Goal: Task Accomplishment & Management: Complete application form

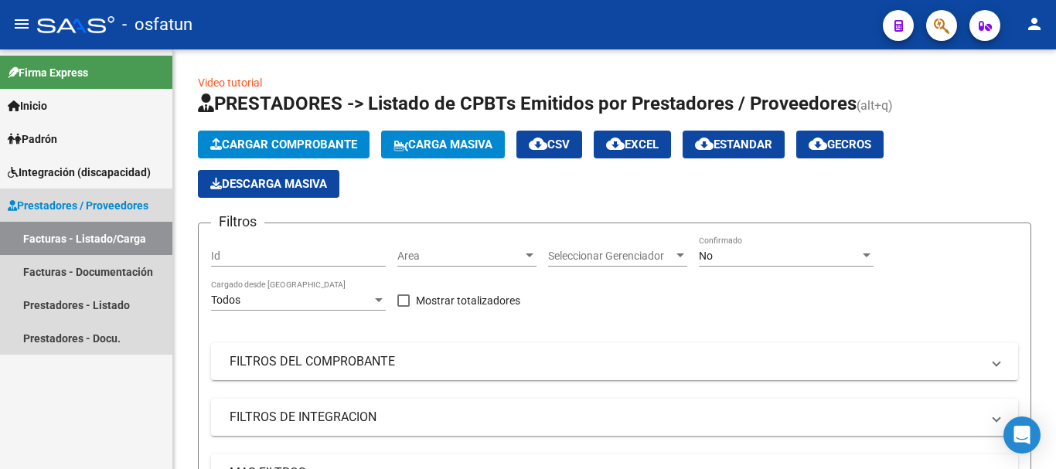
click at [132, 233] on link "Facturas - Listado/Carga" at bounding box center [86, 238] width 172 height 33
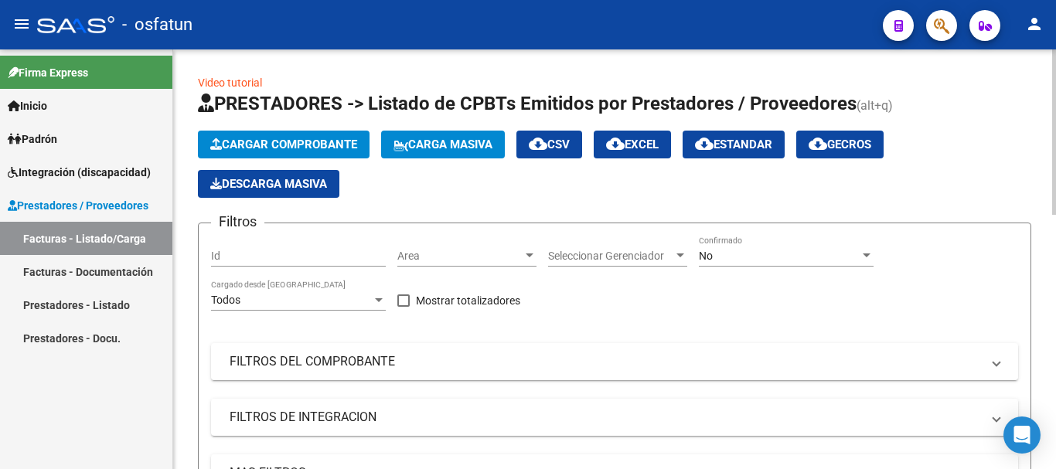
click at [306, 132] on button "Cargar Comprobante" at bounding box center [284, 145] width 172 height 28
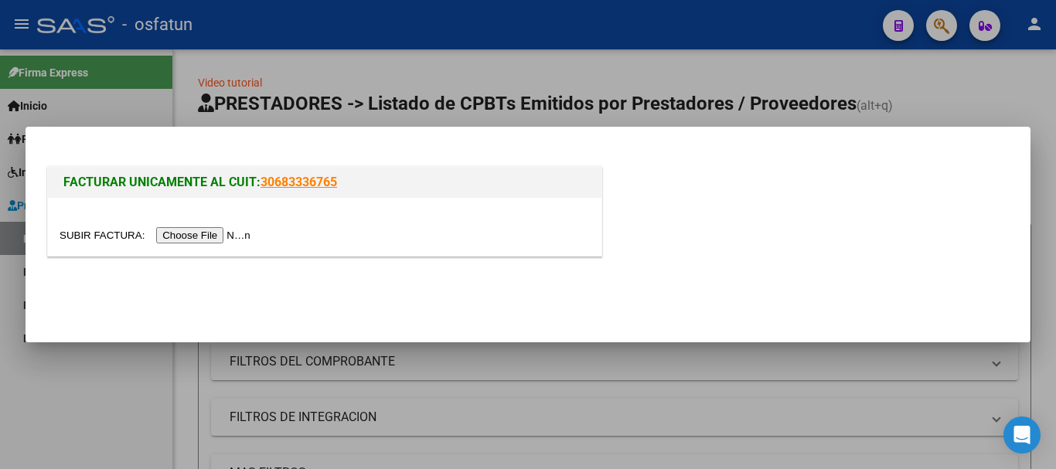
click at [229, 241] on input "file" at bounding box center [158, 235] width 196 height 16
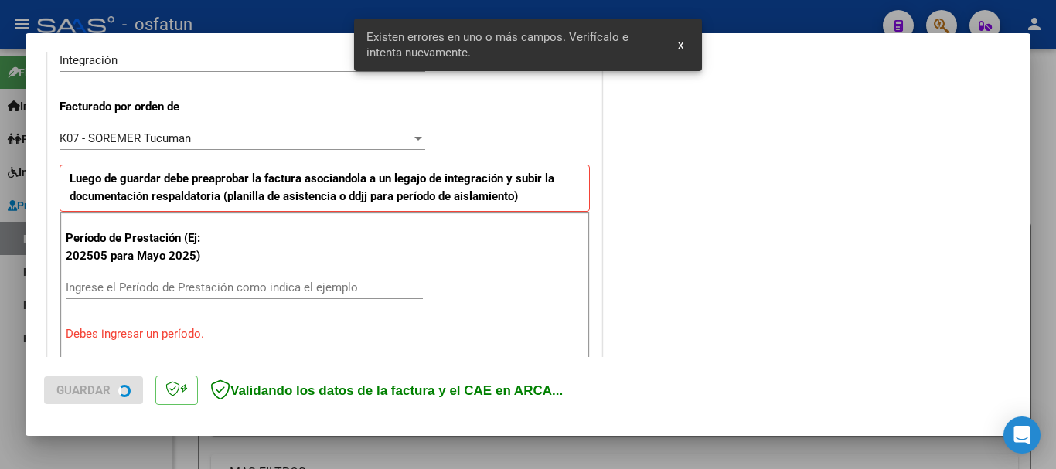
scroll to position [464, 0]
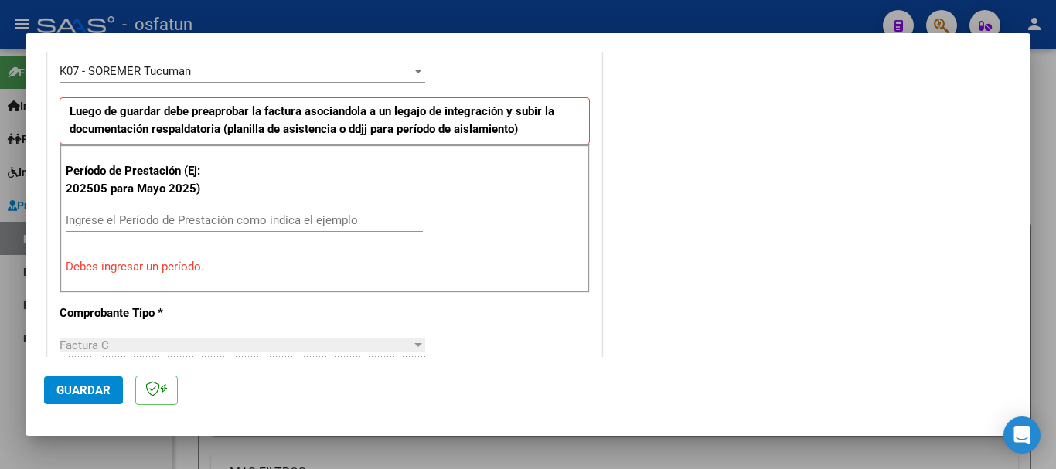
drag, startPoint x: 1017, startPoint y: 179, endPoint x: 1033, endPoint y: 107, distance: 72.9
click at [1033, 107] on div "COMPROBANTE VER COMPROBANTE El comprobante fue leído exitosamente. DATOS DEL CO…" at bounding box center [528, 234] width 1056 height 469
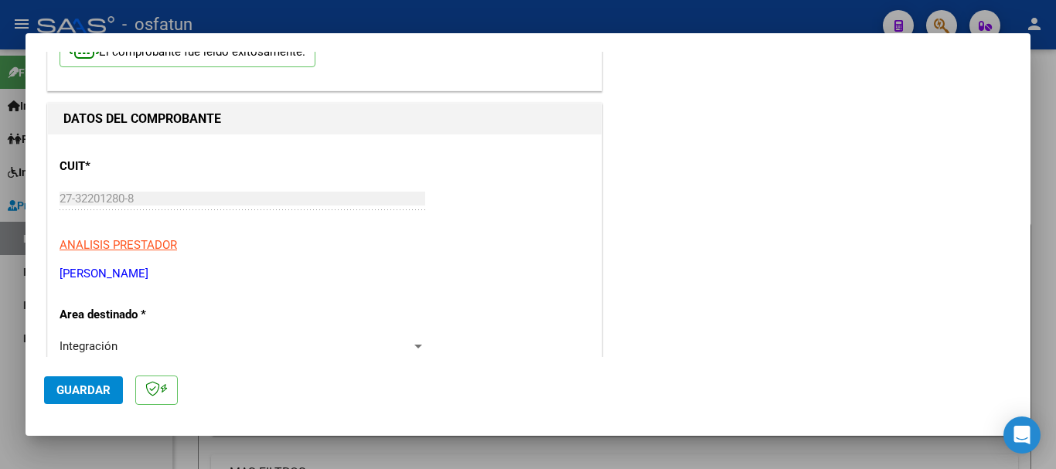
scroll to position [0, 0]
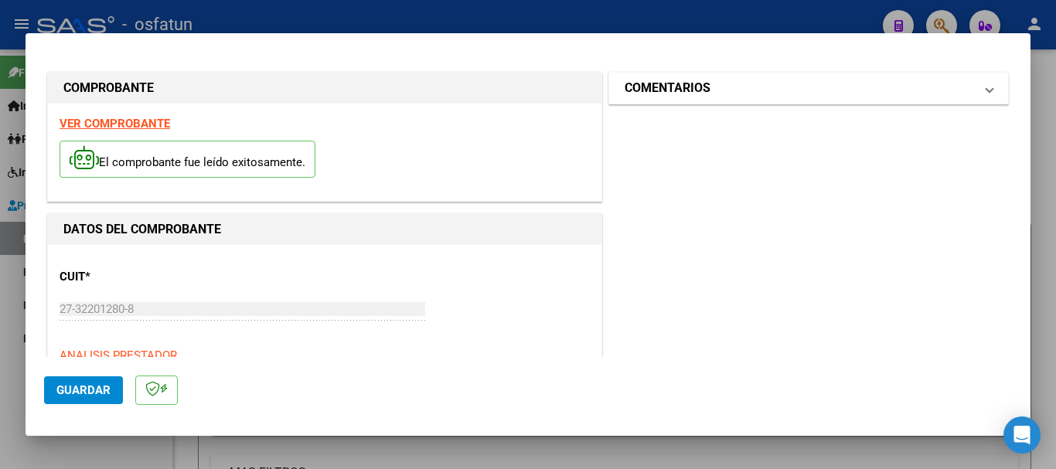
click at [887, 93] on mat-panel-title "COMENTARIOS" at bounding box center [798, 88] width 349 height 19
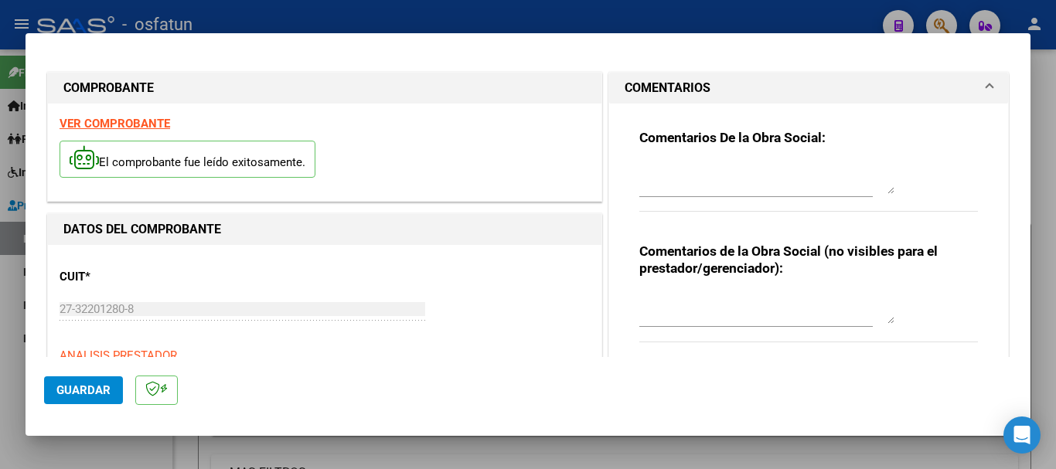
click at [696, 316] on textarea at bounding box center [766, 308] width 255 height 31
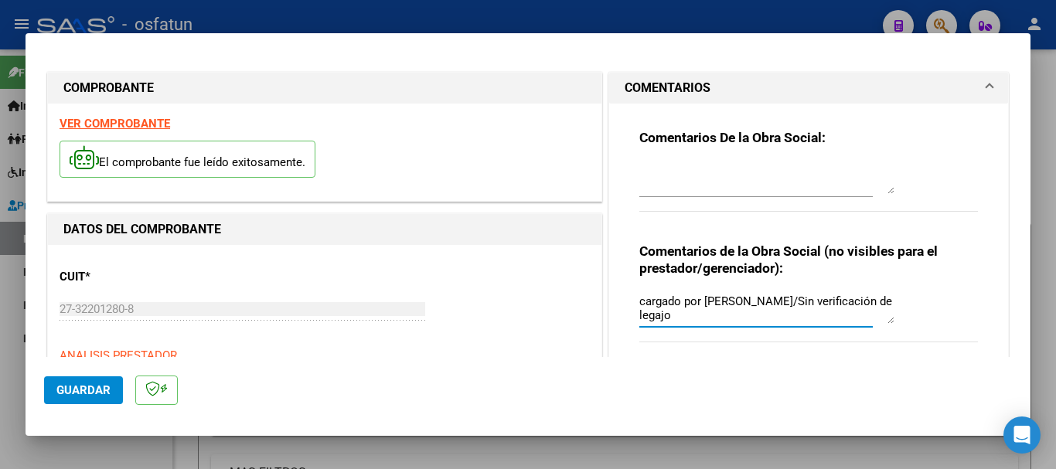
type textarea "cargado por [PERSON_NAME]/Sin verificación de legajo"
click at [835, 169] on textarea at bounding box center [766, 178] width 255 height 31
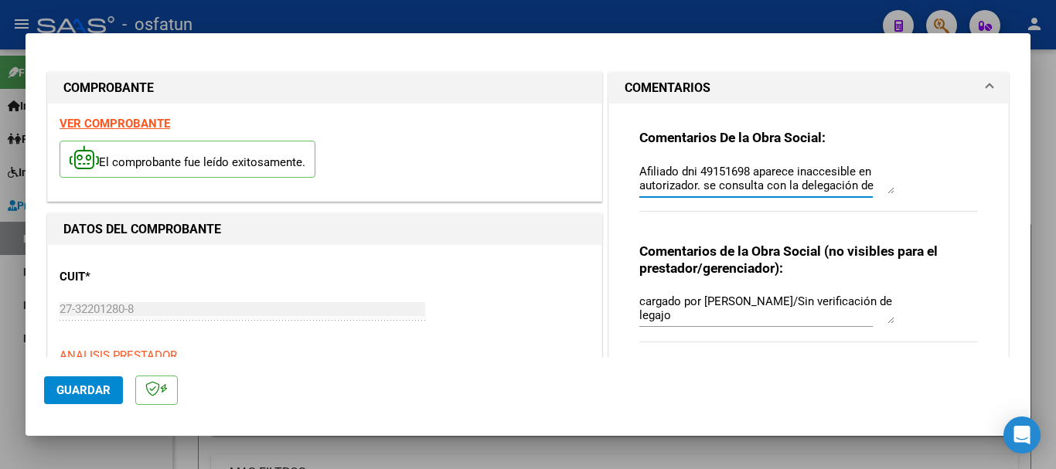
drag, startPoint x: 674, startPoint y: 171, endPoint x: 697, endPoint y: 189, distance: 29.7
click at [675, 171] on textarea "Afiliado dni 49151698 aparece inaccesible en autorizador. se consulta con la de…" at bounding box center [766, 178] width 255 height 31
paste textarea "[PERSON_NAME]"
click at [760, 191] on textarea "Afiliado [PERSON_NAME] dni 49151698 aparece inaccesible en autorizador. se cons…" at bounding box center [766, 178] width 255 height 31
click at [865, 190] on textarea "Afiliado [PERSON_NAME] dni 49151698 aparece inaccesible en autorizador. se cons…" at bounding box center [766, 178] width 255 height 31
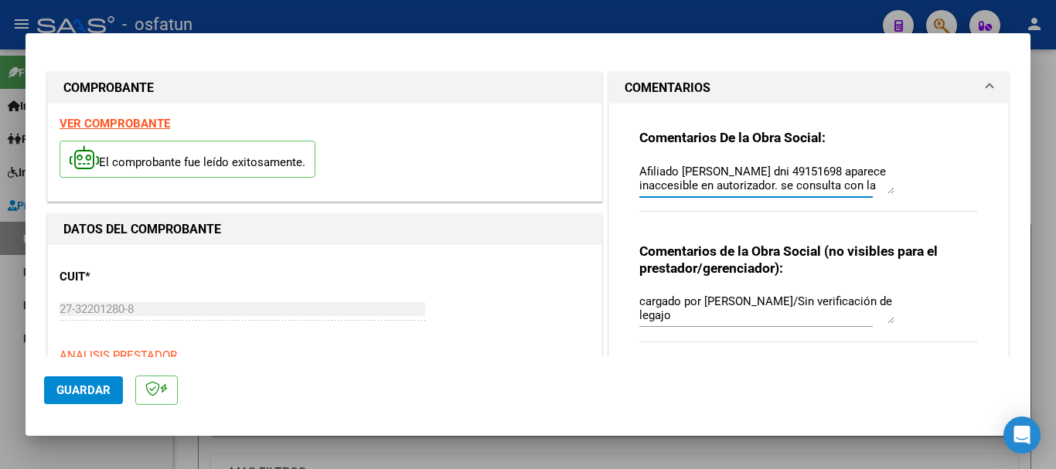
click at [745, 185] on textarea "Afiliado [PERSON_NAME] dni 49151698 aparece inaccesible en autorizador. se cons…" at bounding box center [766, 178] width 255 height 31
drag, startPoint x: 672, startPoint y: 175, endPoint x: 710, endPoint y: 175, distance: 37.9
click at [685, 175] on textarea "Afiliado [PERSON_NAME] dni 49151698 aparece inaccesible en autorizador. se cons…" at bounding box center [766, 178] width 255 height 31
drag, startPoint x: 768, startPoint y: 171, endPoint x: 777, endPoint y: 185, distance: 17.0
click at [770, 177] on textarea "Afiliado [PERSON_NAME] dni 49151698 aparece inaccesible en autorizador. se cons…" at bounding box center [766, 178] width 255 height 31
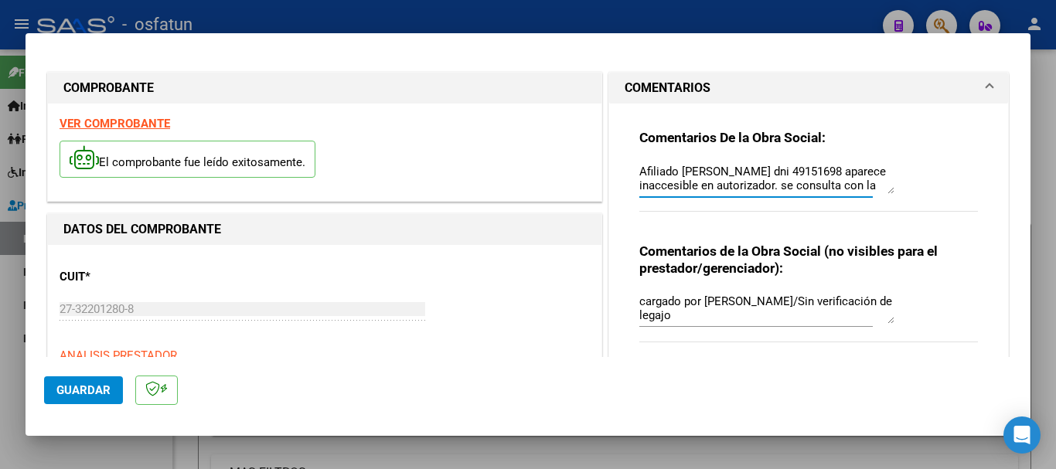
scroll to position [12, 0]
type textarea "Afiliado [PERSON_NAME] dni 49151698 aparece inaccesible en autorizador. se cons…"
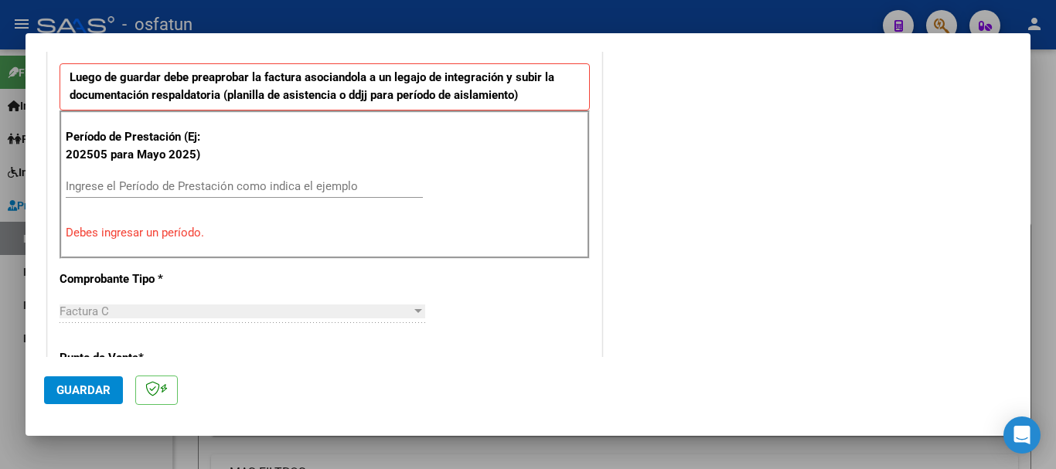
scroll to position [493, 0]
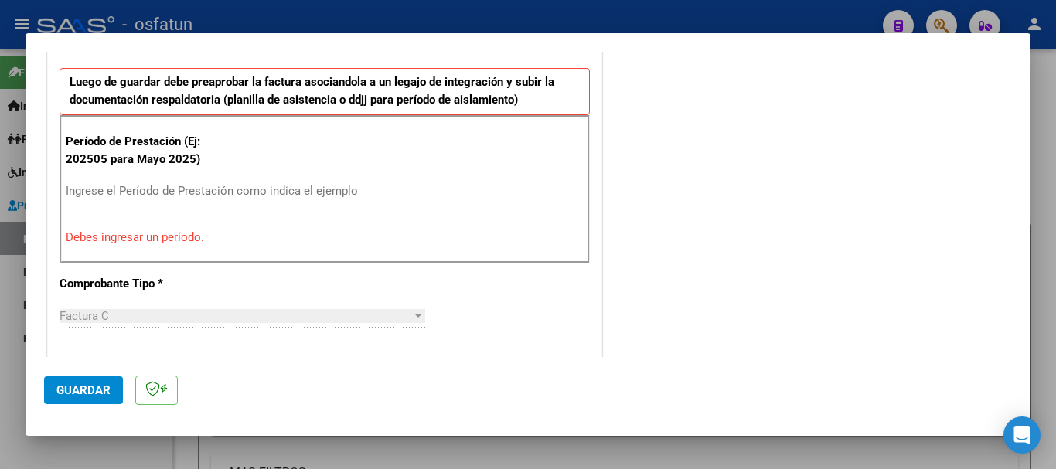
click at [136, 179] on div "Ingrese el Período de Prestación como indica el ejemplo" at bounding box center [244, 190] width 357 height 23
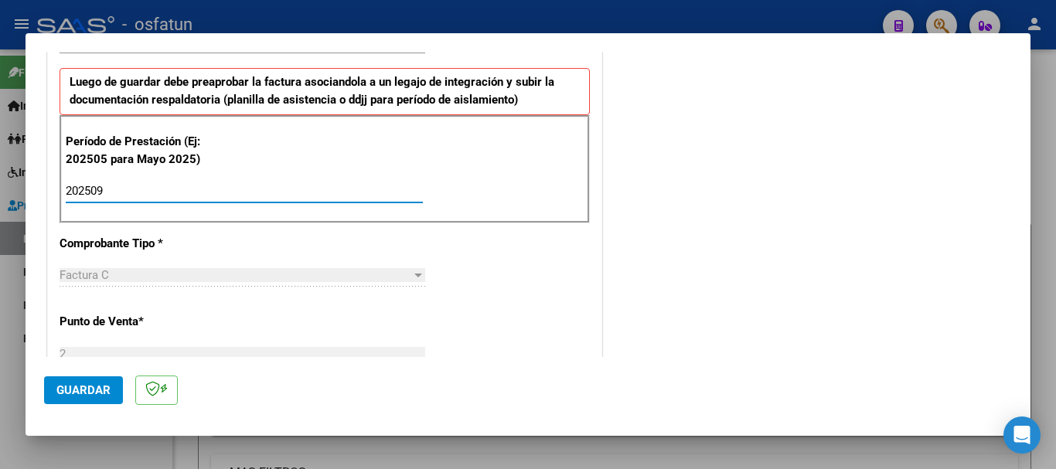
type input "202509"
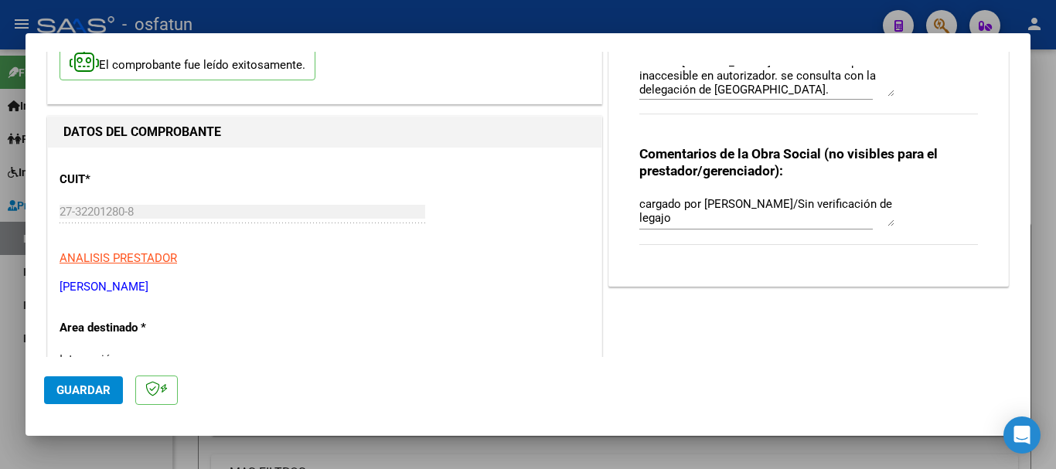
scroll to position [94, 0]
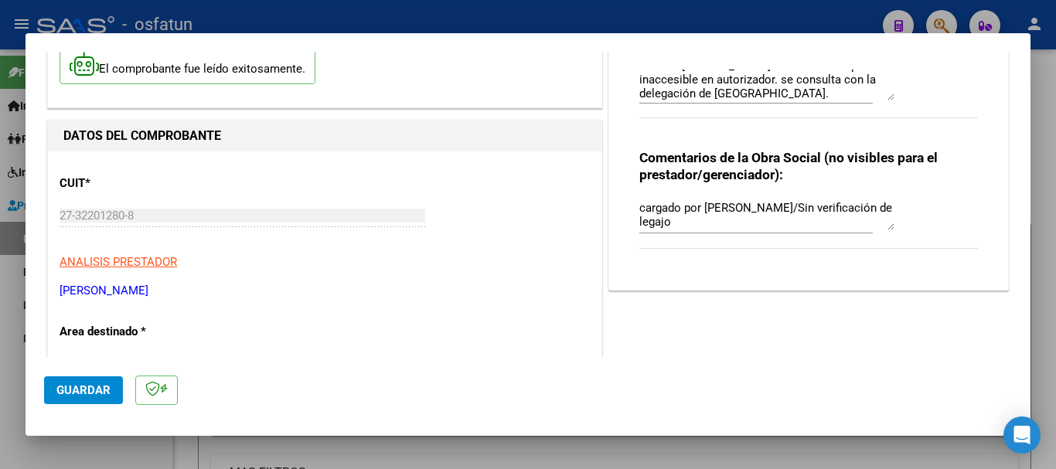
drag, startPoint x: 162, startPoint y: 294, endPoint x: 55, endPoint y: 294, distance: 107.4
copy p "[PERSON_NAME]"
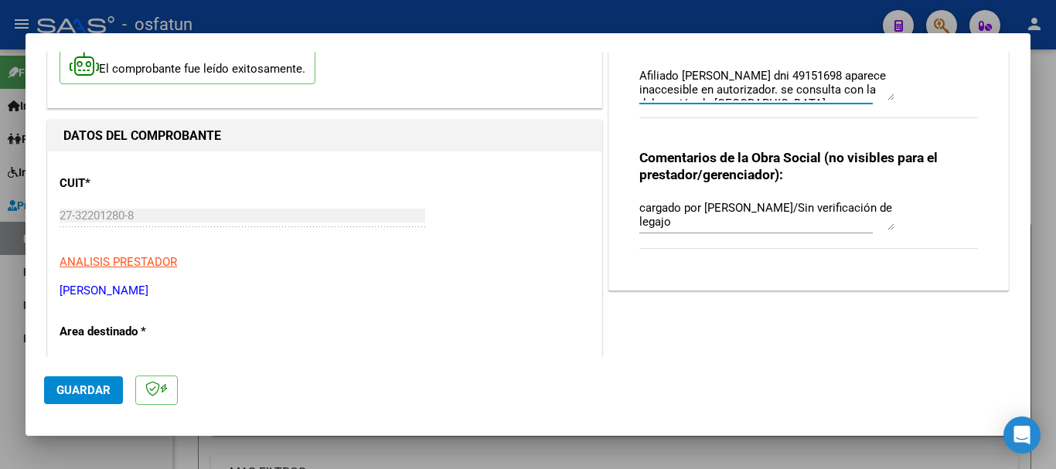
scroll to position [0, 0]
drag, startPoint x: 676, startPoint y: 80, endPoint x: 798, endPoint y: 78, distance: 121.3
click at [805, 78] on textarea "Afiliado [PERSON_NAME] dni 49151698 aparece inaccesible en autorizador. se cons…" at bounding box center [766, 85] width 255 height 31
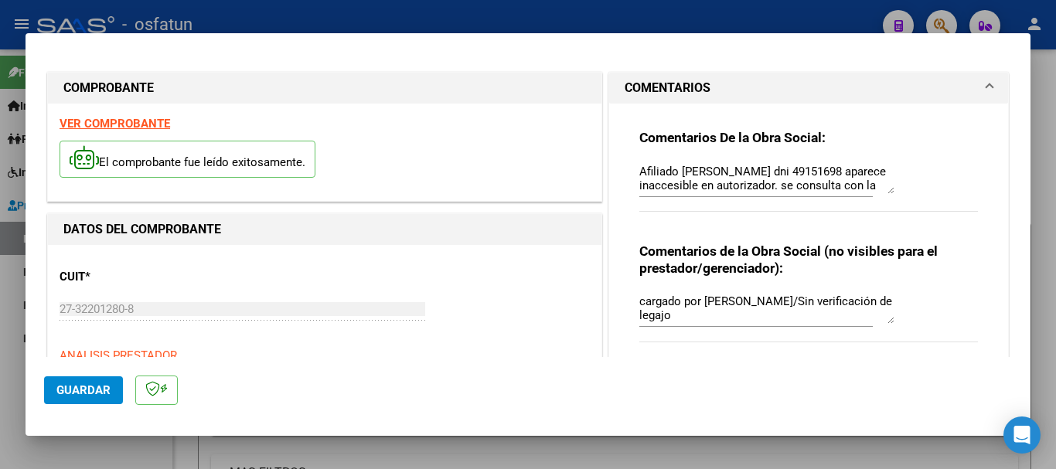
drag, startPoint x: 700, startPoint y: 175, endPoint x: 735, endPoint y: 182, distance: 35.5
click at [701, 175] on textarea "Afiliado [PERSON_NAME] dni 49151698 aparece inaccesible en autorizador. se cons…" at bounding box center [766, 178] width 255 height 31
click at [743, 182] on textarea "Afiliado [PERSON_NAME] dni 49151698 aparece inaccesible en autorizador. se cons…" at bounding box center [766, 178] width 255 height 31
click at [860, 186] on textarea "Afiliado [PERSON_NAME] dni 49151698 aparece inaccesible en autorizador. se cons…" at bounding box center [766, 178] width 255 height 31
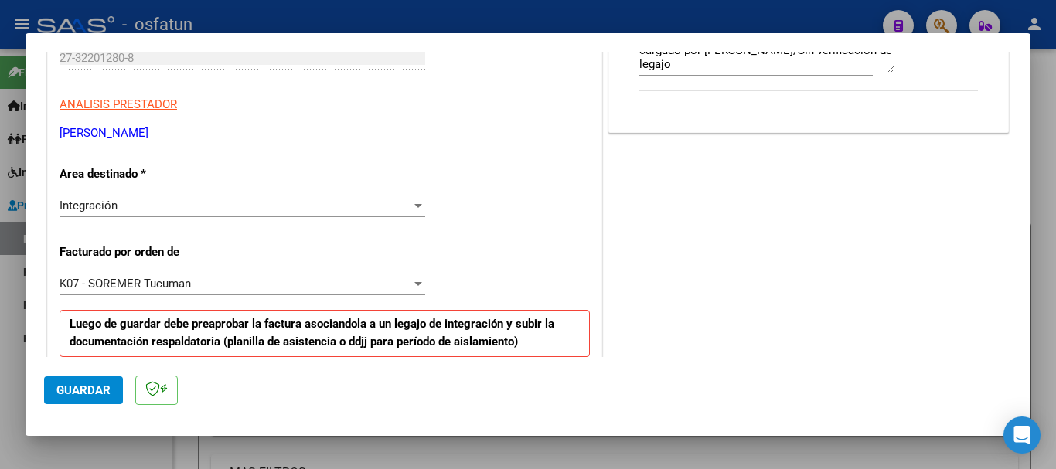
scroll to position [289, 0]
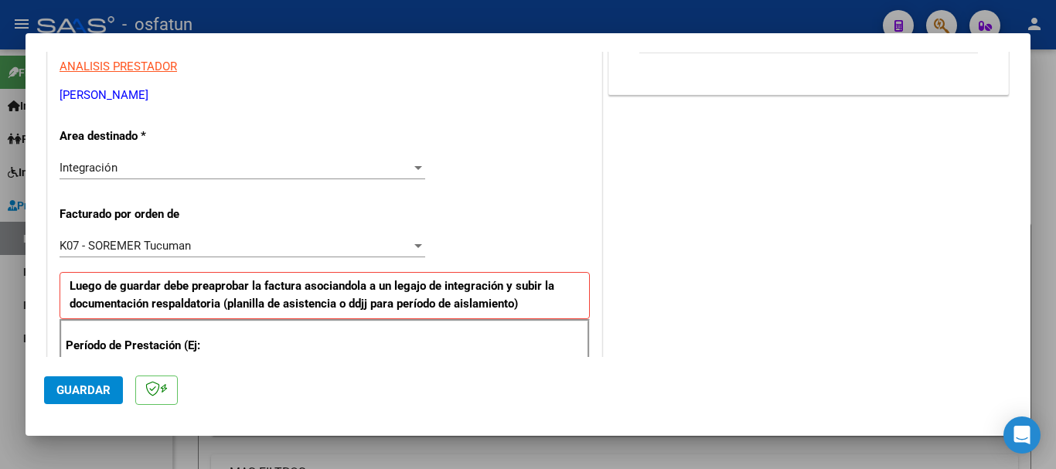
click at [192, 176] on div "Integración Seleccionar Area" at bounding box center [243, 167] width 366 height 23
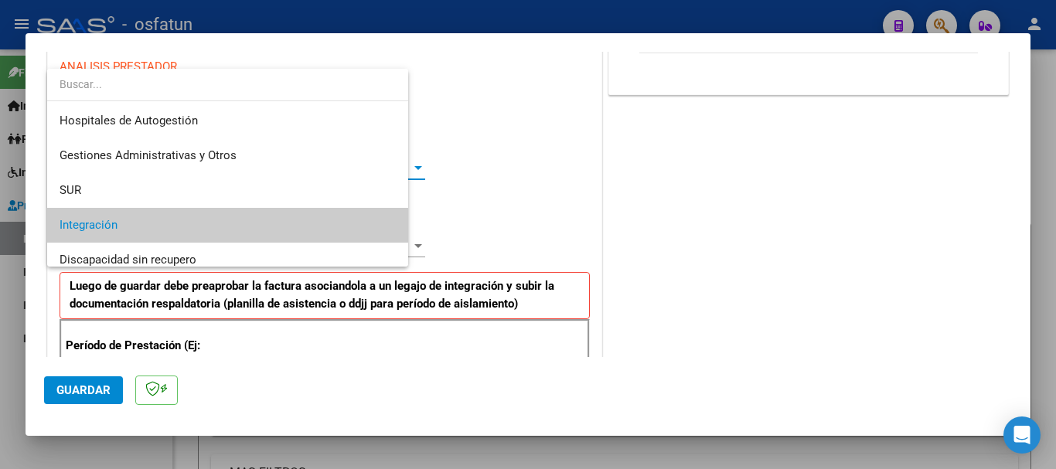
scroll to position [58, 0]
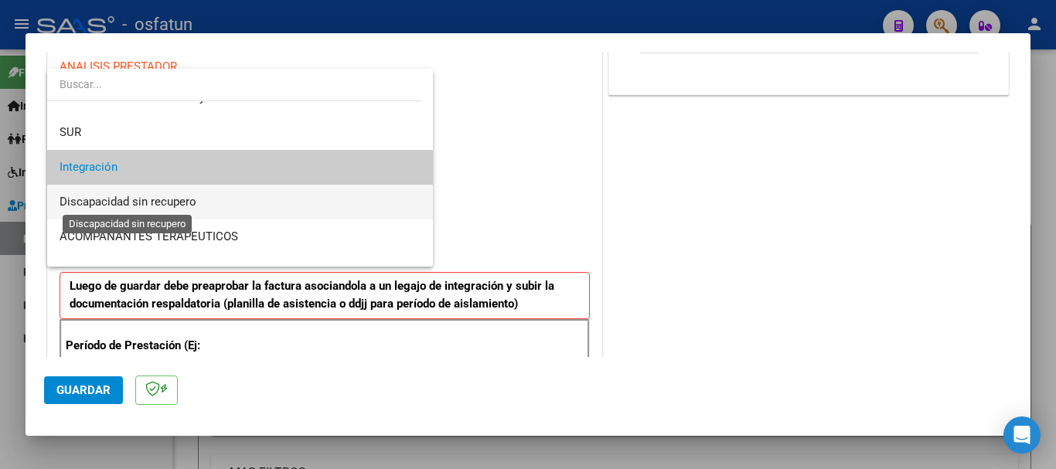
click at [185, 206] on span "Discapacidad sin recupero" at bounding box center [128, 202] width 137 height 14
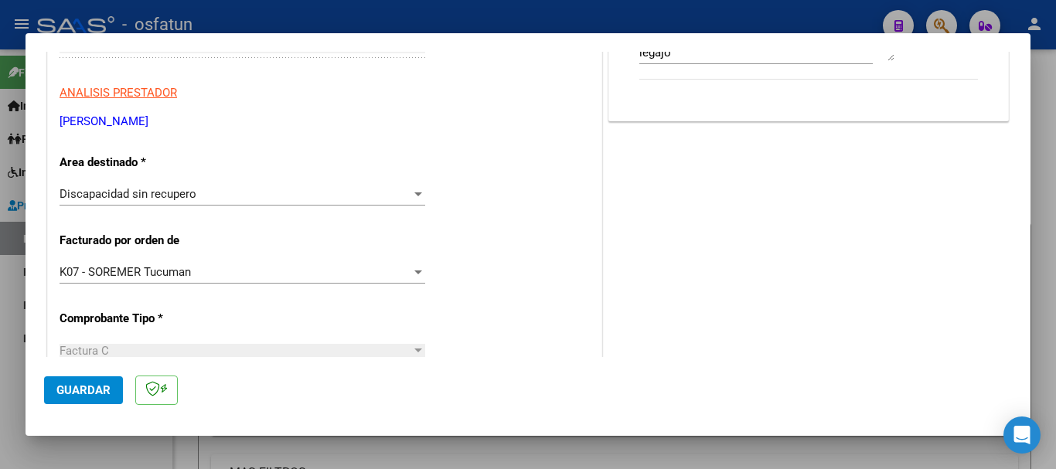
scroll to position [0, 0]
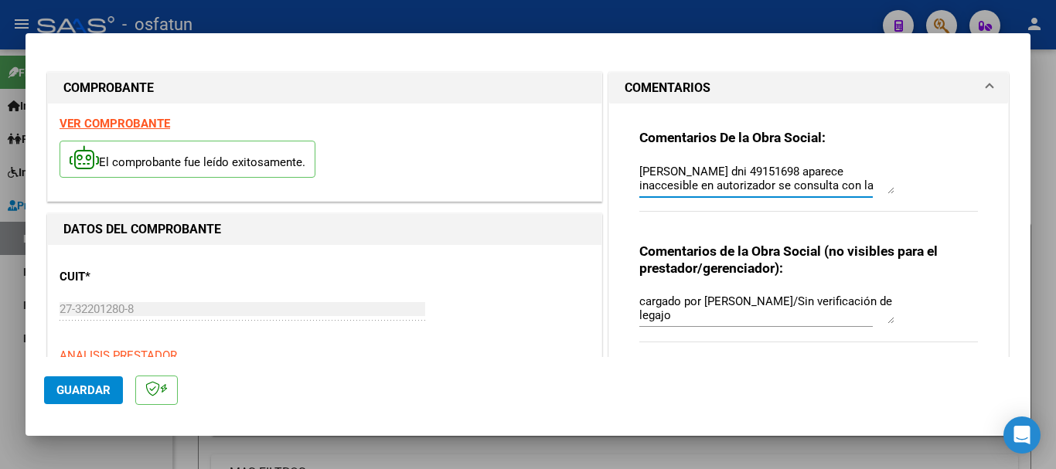
type textarea "[PERSON_NAME] dni 49151698 aparece inaccesible en autorizador se consulta con l…"
click at [1043, 216] on div at bounding box center [528, 234] width 1056 height 469
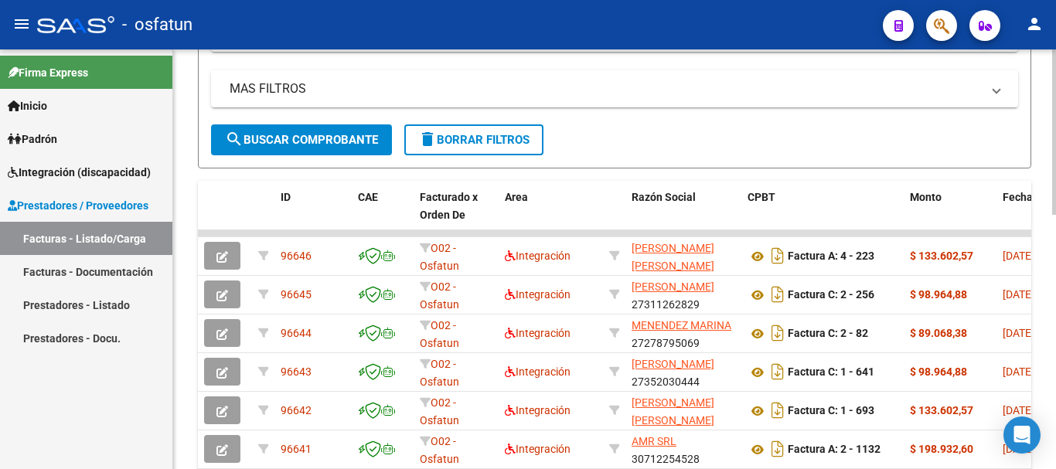
scroll to position [390, 0]
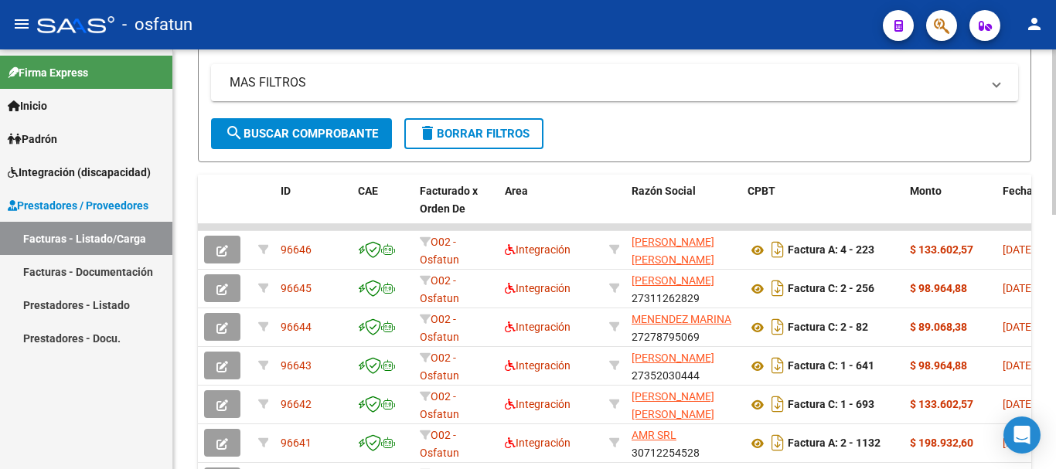
click at [1043, 257] on div at bounding box center [1054, 288] width 4 height 165
click at [38, 208] on span "Prestadores / Proveedores" at bounding box center [78, 205] width 141 height 17
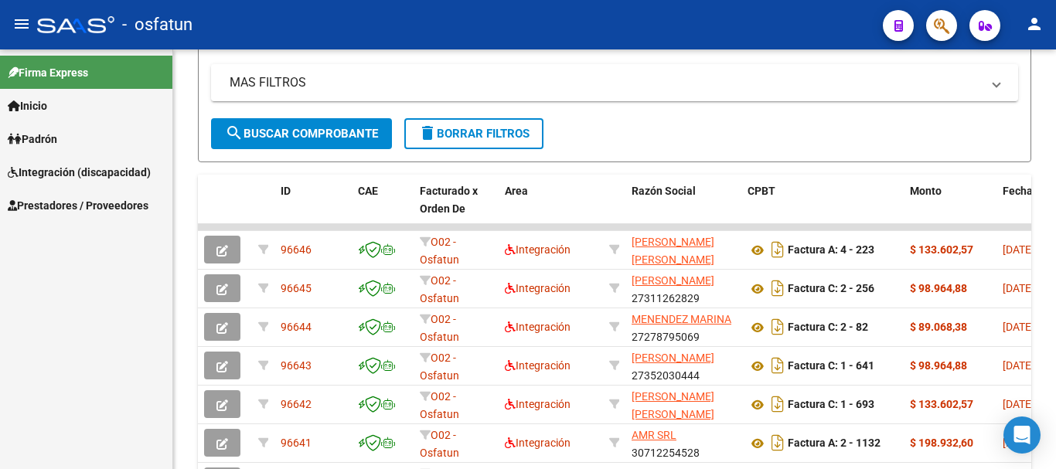
click at [34, 213] on span "Prestadores / Proveedores" at bounding box center [78, 205] width 141 height 17
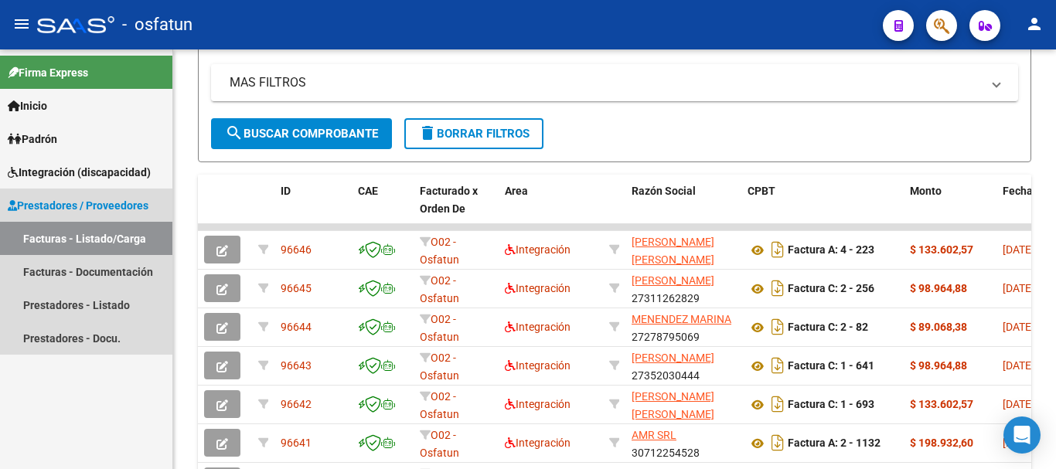
click at [50, 233] on link "Facturas - Listado/Carga" at bounding box center [86, 238] width 172 height 33
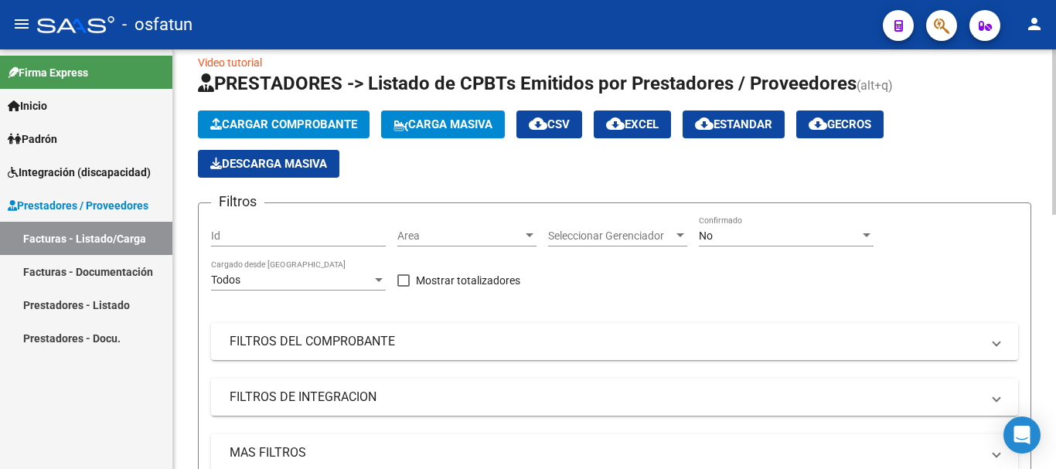
scroll to position [8, 0]
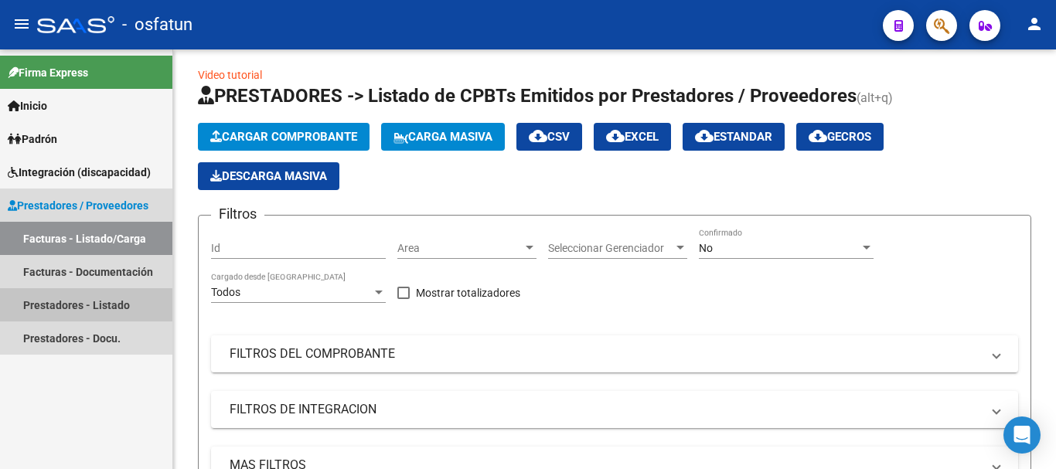
click at [78, 309] on link "Prestadores - Listado" at bounding box center [86, 304] width 172 height 33
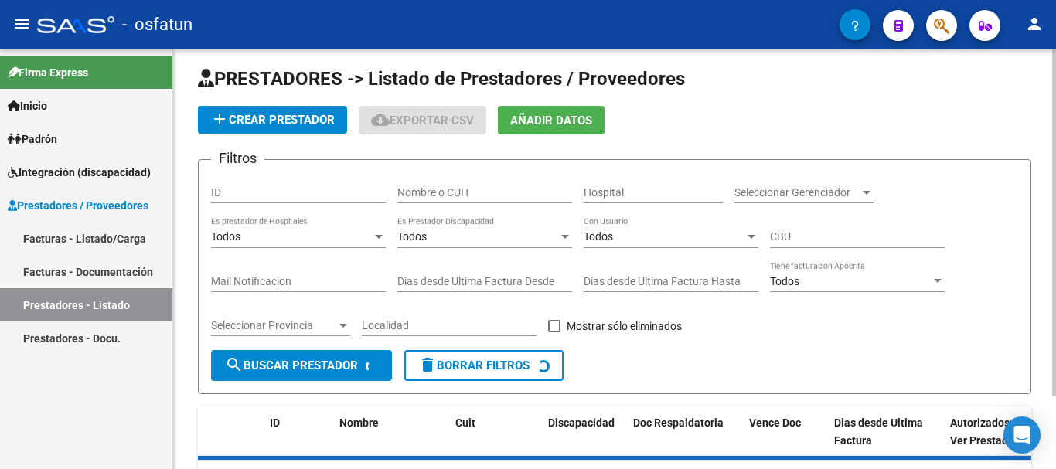
drag, startPoint x: 453, startPoint y: 185, endPoint x: 449, endPoint y: 192, distance: 8.0
click at [452, 186] on input "Nombre o CUIT" at bounding box center [484, 192] width 175 height 13
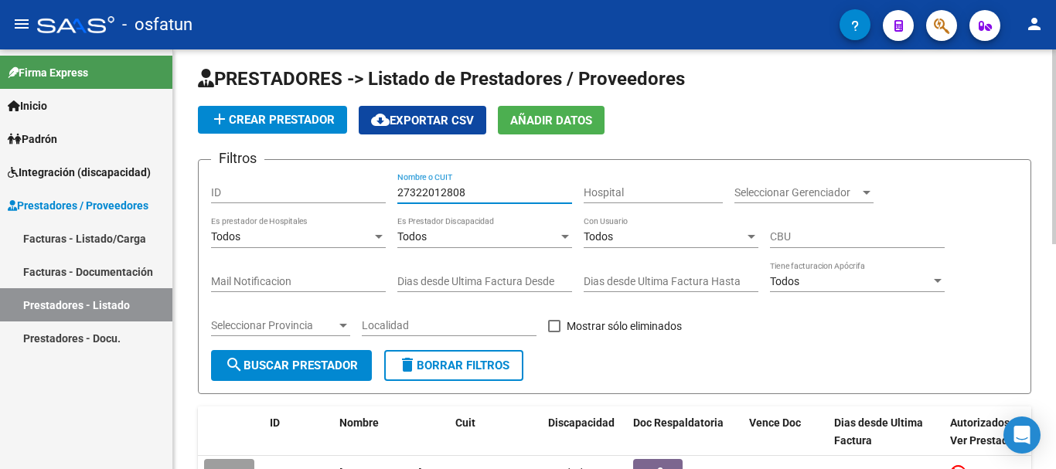
type input "27322012808"
click at [299, 356] on button "search Buscar Prestador" at bounding box center [291, 365] width 161 height 31
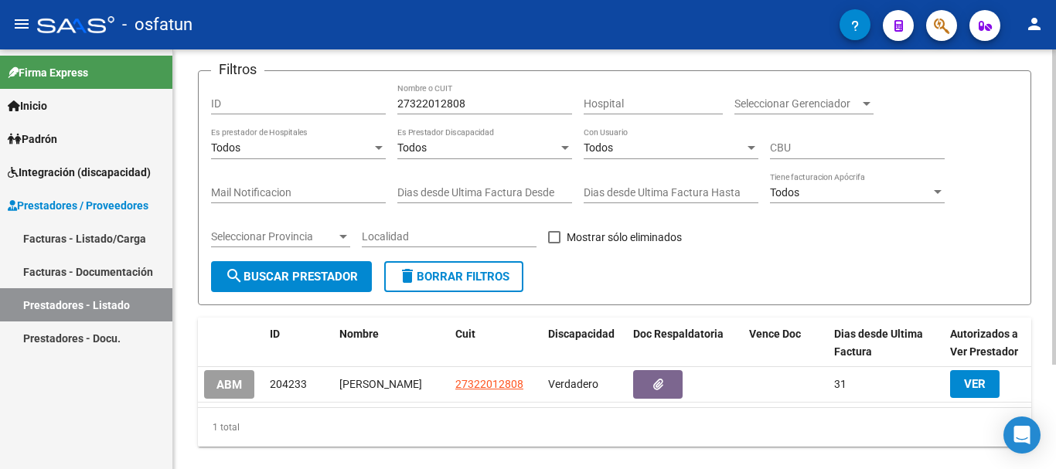
scroll to position [121, 0]
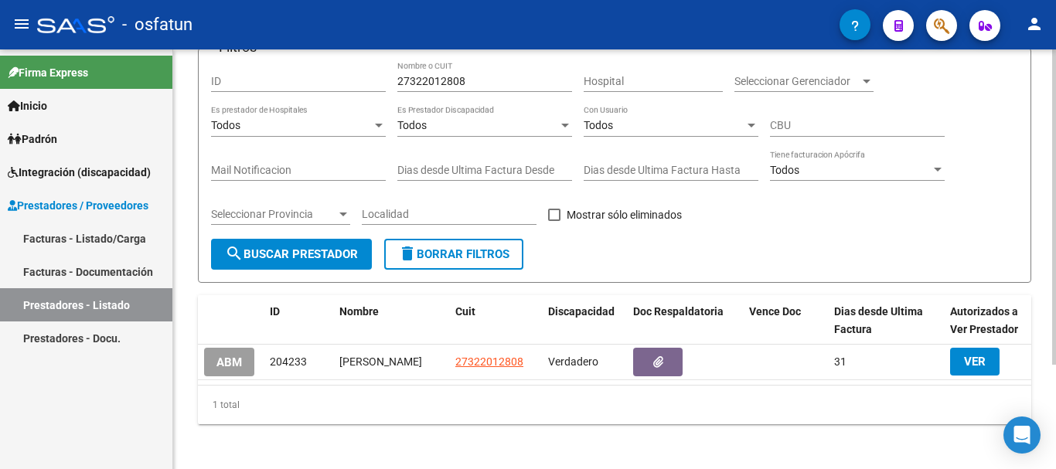
click at [1043, 293] on div "PRESTADORES -> Listado de Prestadores / Proveedores add Crear Prestador cloud_d…" at bounding box center [616, 201] width 886 height 543
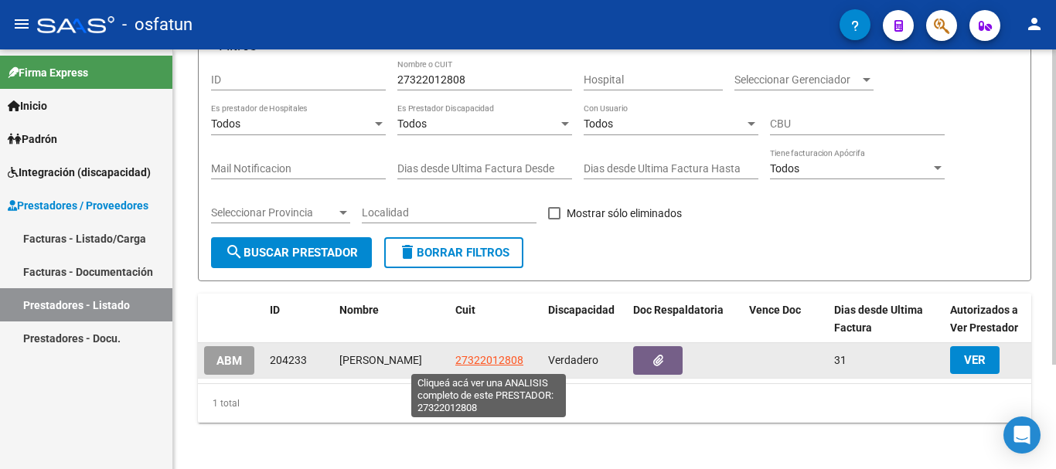
click at [497, 361] on span "27322012808" at bounding box center [489, 360] width 68 height 12
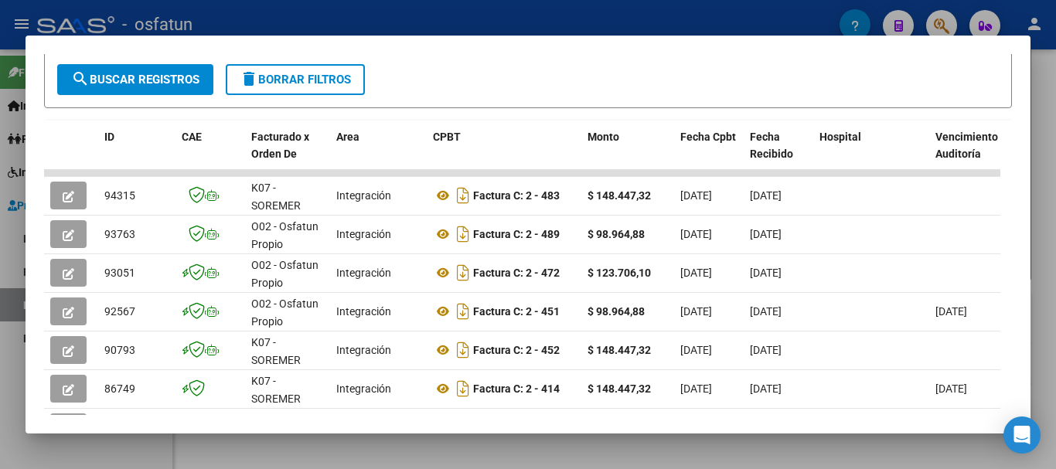
scroll to position [311, 0]
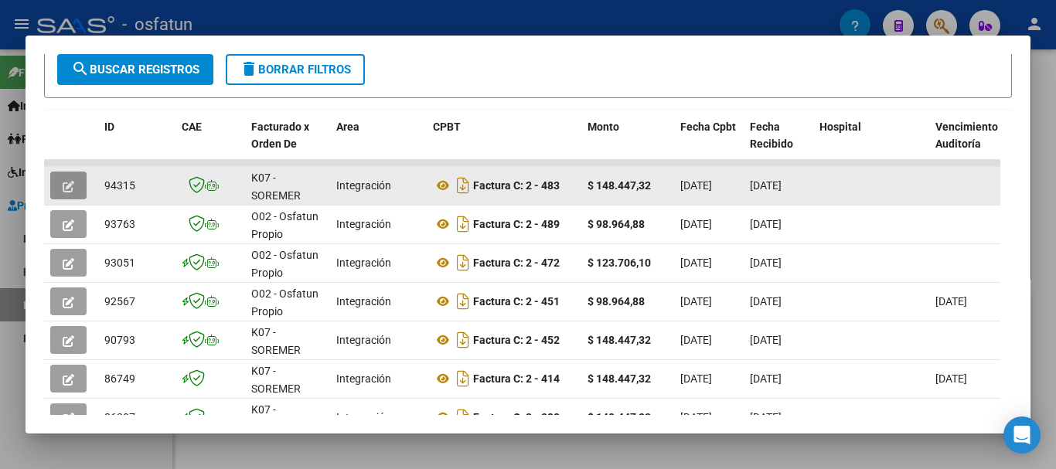
click at [59, 195] on button "button" at bounding box center [68, 186] width 36 height 28
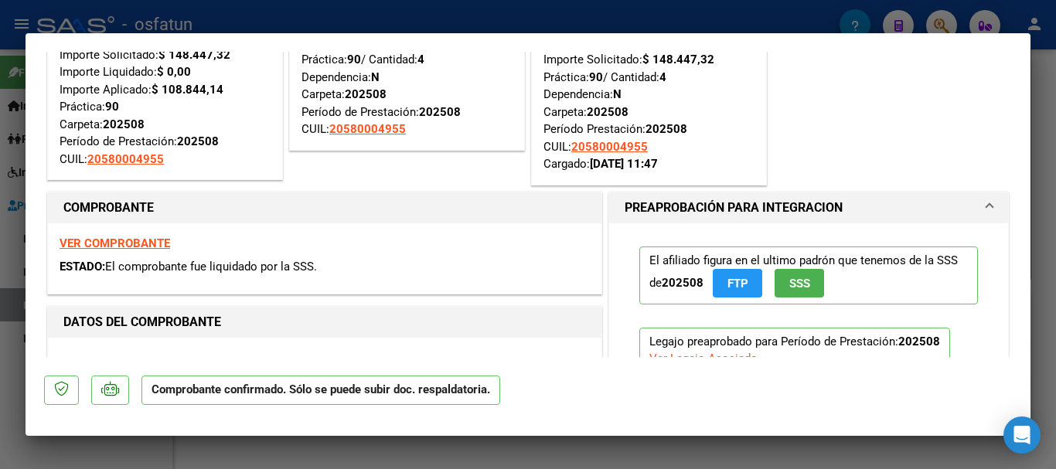
scroll to position [90, 0]
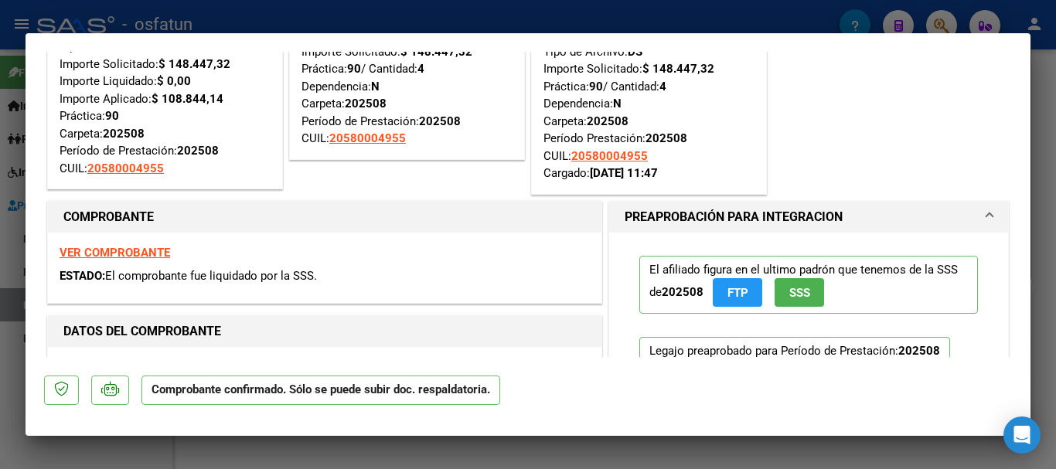
click at [1043, 179] on div at bounding box center [528, 234] width 1056 height 469
type input "$ 0,00"
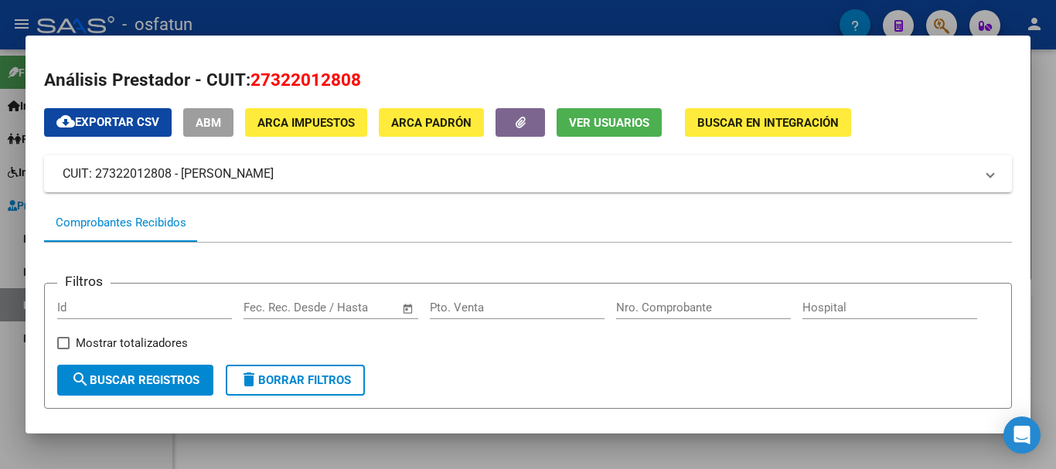
scroll to position [0, 0]
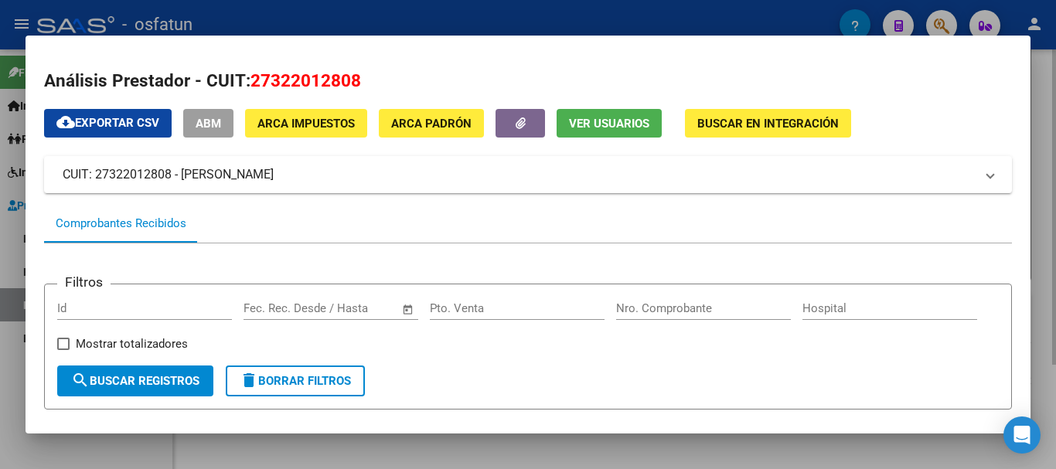
drag, startPoint x: 1055, startPoint y: 297, endPoint x: 1048, endPoint y: 303, distance: 9.3
click at [1043, 298] on div at bounding box center [528, 234] width 1056 height 469
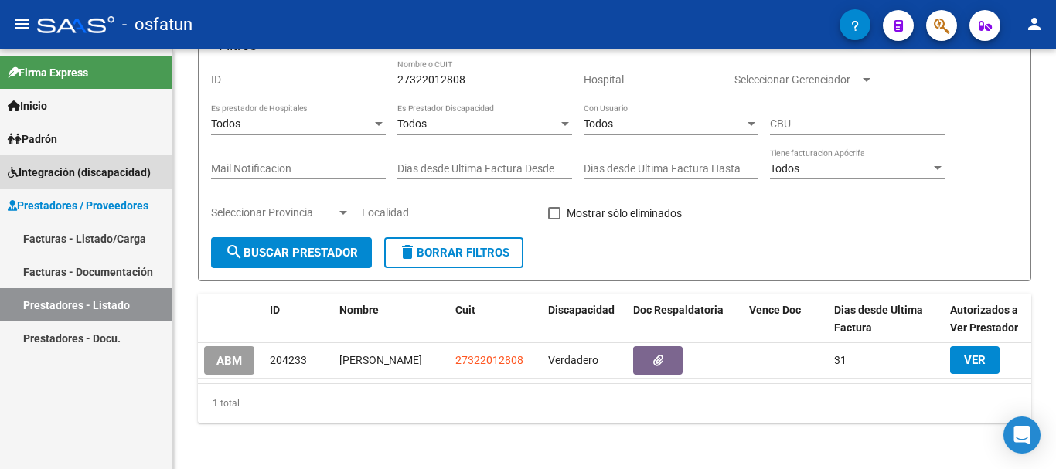
click at [39, 171] on span "Integración (discapacidad)" at bounding box center [79, 172] width 143 height 17
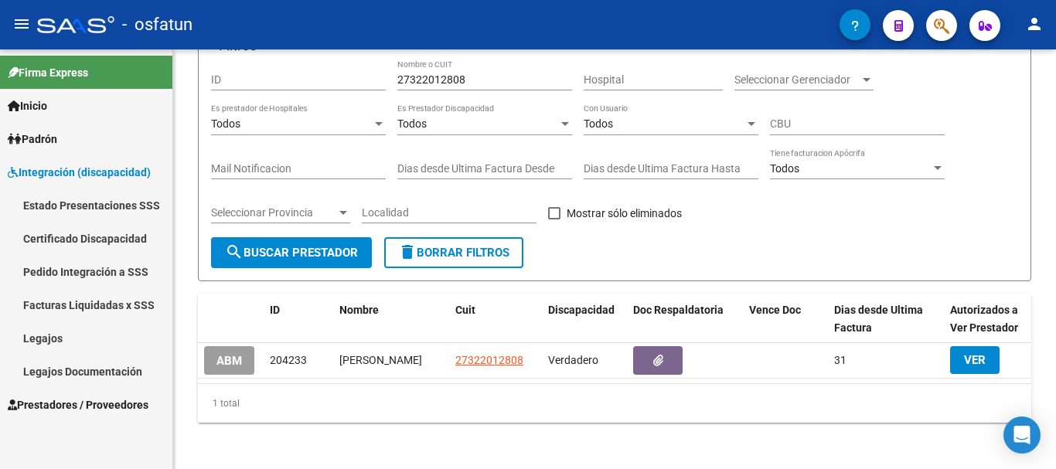
drag, startPoint x: 41, startPoint y: 345, endPoint x: 94, endPoint y: 352, distance: 53.0
click at [41, 346] on link "Legajos" at bounding box center [86, 337] width 172 height 33
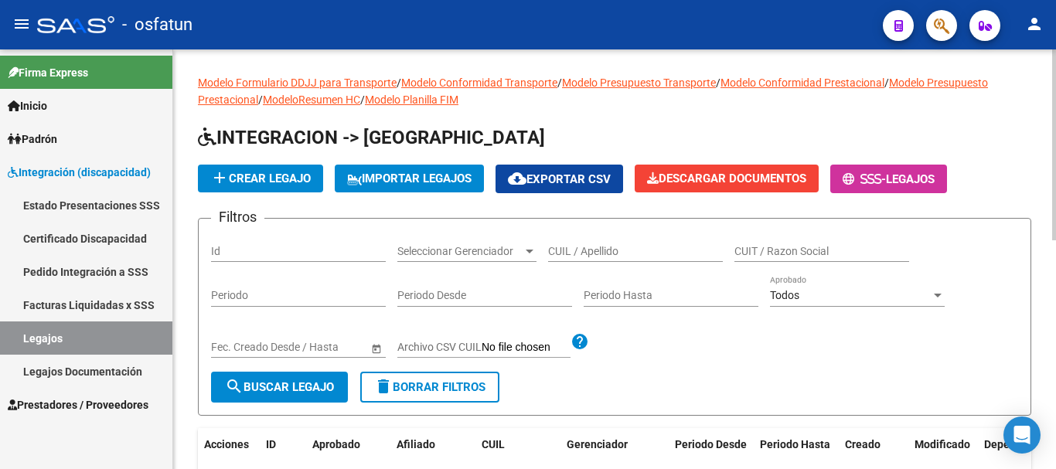
click at [583, 258] on div "CUIL / Apellido" at bounding box center [635, 246] width 175 height 31
click at [288, 393] on span "search Buscar Legajo" at bounding box center [279, 387] width 109 height 14
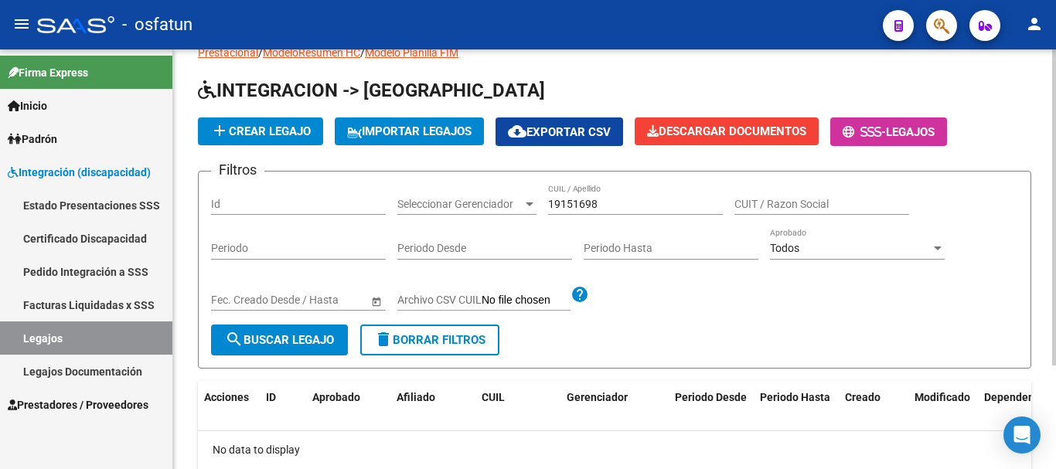
scroll to position [46, 0]
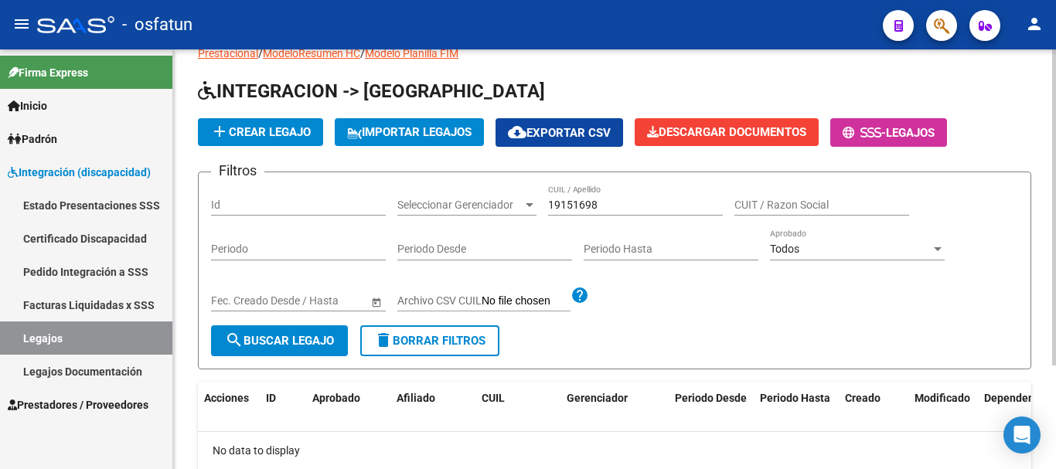
click at [1043, 116] on div at bounding box center [1054, 242] width 4 height 316
click at [578, 205] on input "19151698" at bounding box center [635, 205] width 175 height 13
type input "49151698"
click at [301, 340] on span "search Buscar Legajo" at bounding box center [279, 341] width 109 height 14
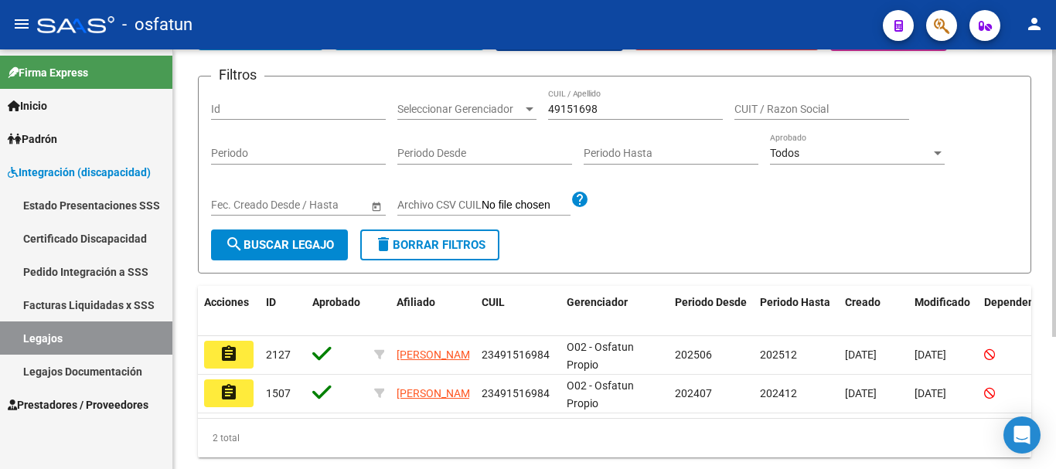
scroll to position [175, 0]
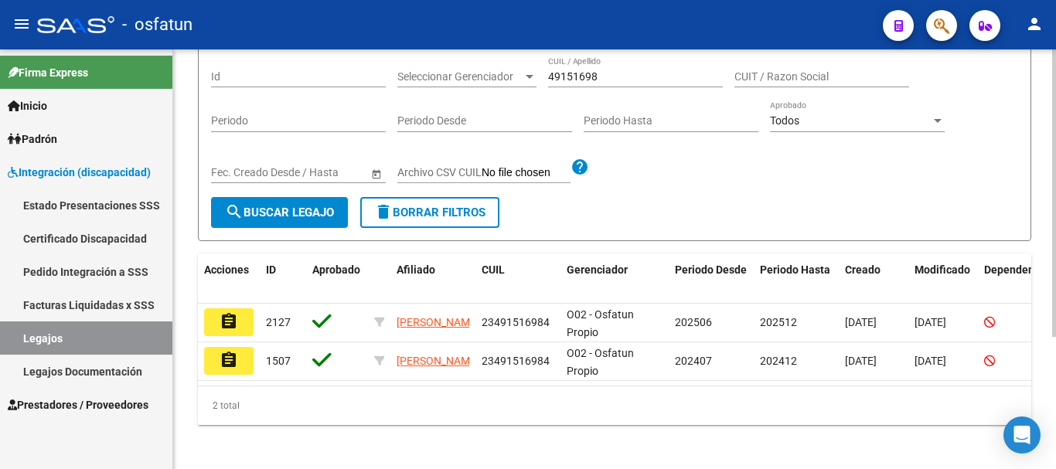
click at [1043, 178] on div at bounding box center [1054, 321] width 4 height 287
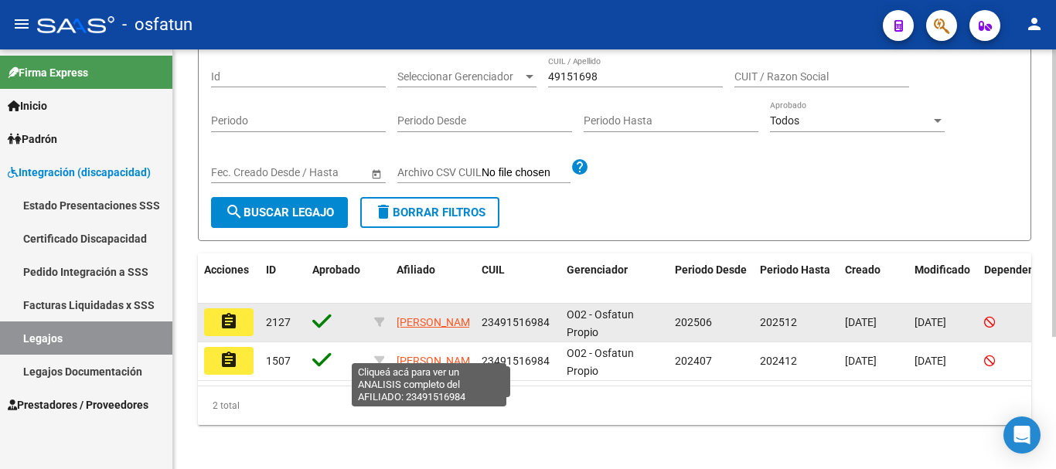
click at [427, 316] on span "[PERSON_NAME]" at bounding box center [437, 322] width 83 height 12
type textarea "23491516984"
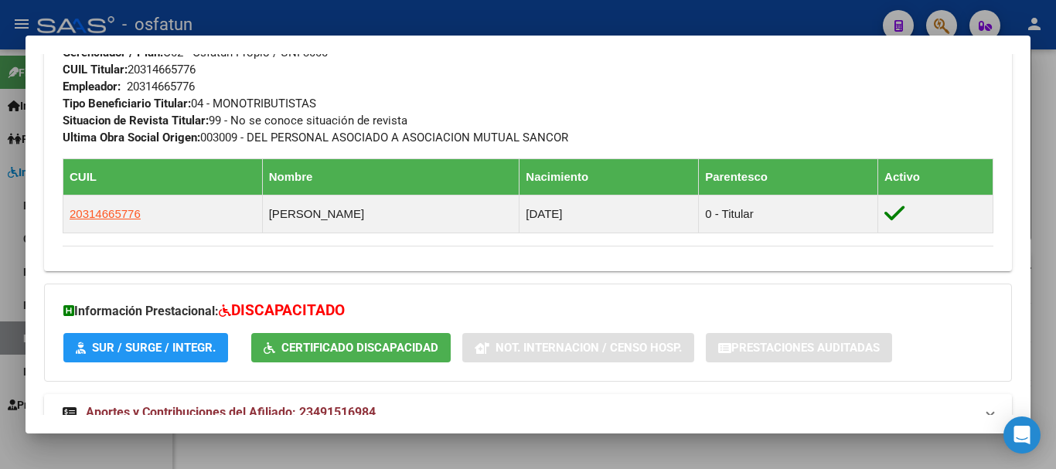
scroll to position [862, 0]
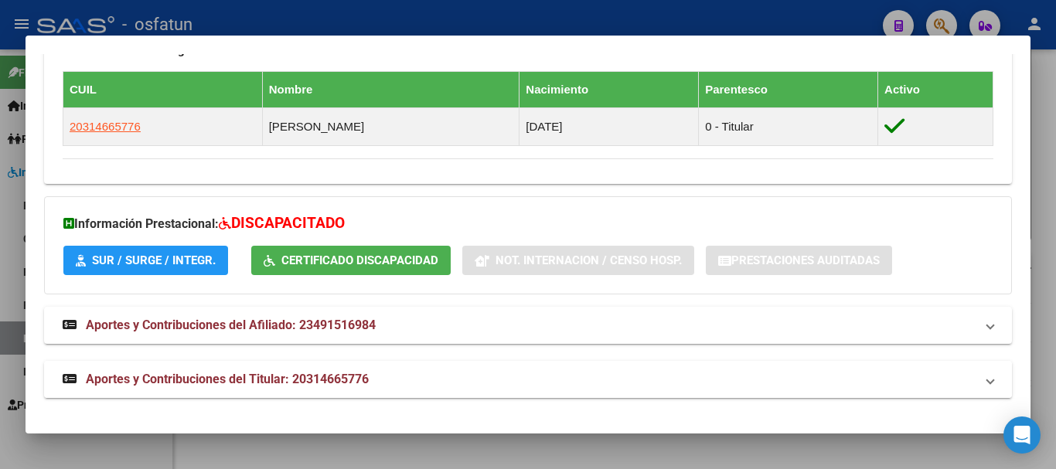
click at [260, 371] on strong "Aportes y Contribuciones del Titular: 20314665776" at bounding box center [216, 379] width 306 height 19
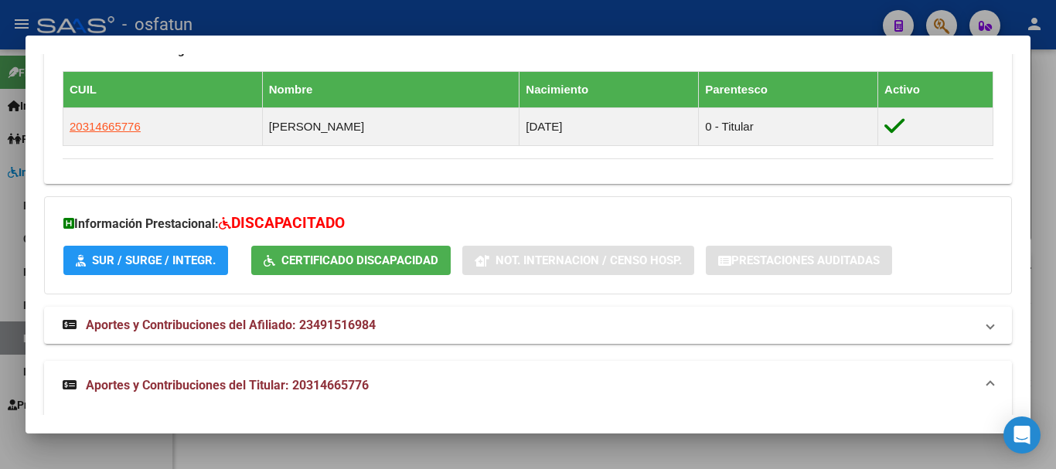
drag, startPoint x: 170, startPoint y: 386, endPoint x: 260, endPoint y: 406, distance: 92.5
click at [171, 386] on span "Aportes y Contribuciones del Titular: 20314665776" at bounding box center [227, 385] width 283 height 15
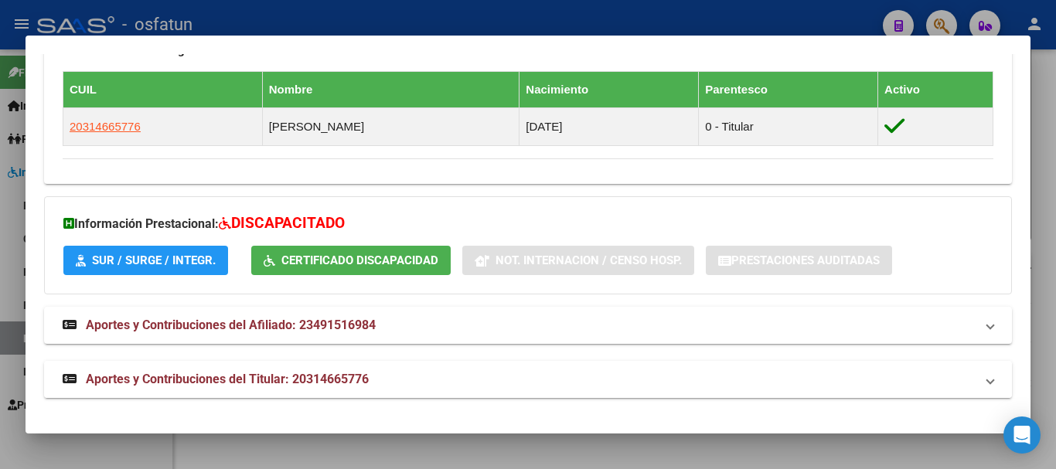
click at [569, 389] on mat-expansion-panel-header "Aportes y Contribuciones del Titular: 20314665776" at bounding box center [528, 379] width 968 height 37
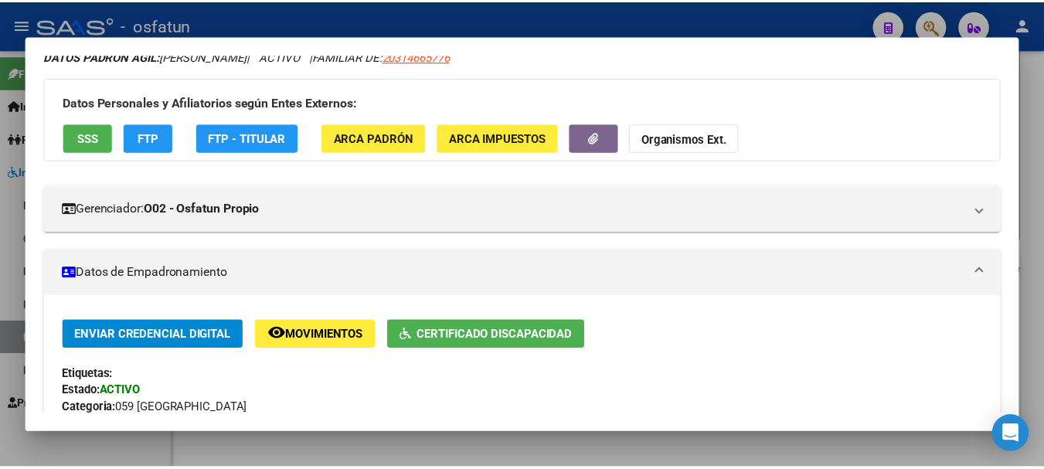
scroll to position [3, 0]
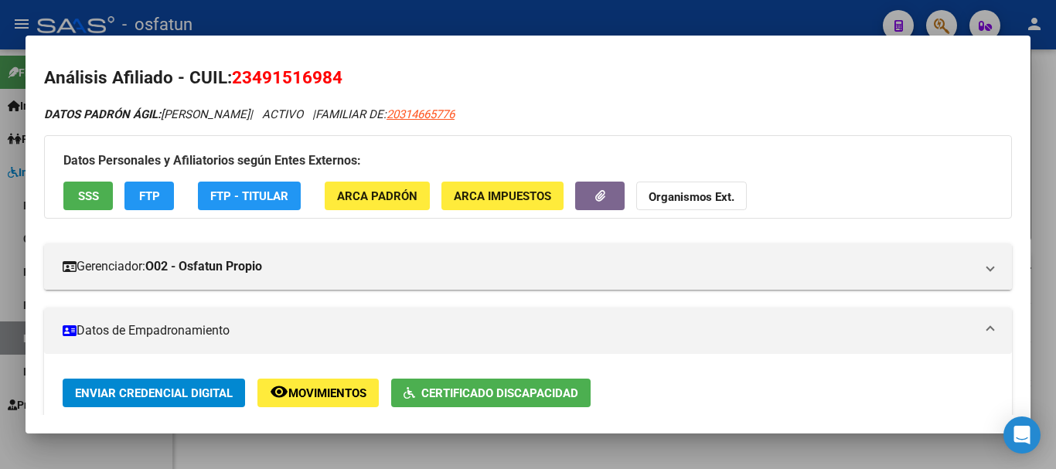
click at [1043, 199] on div at bounding box center [528, 234] width 1056 height 469
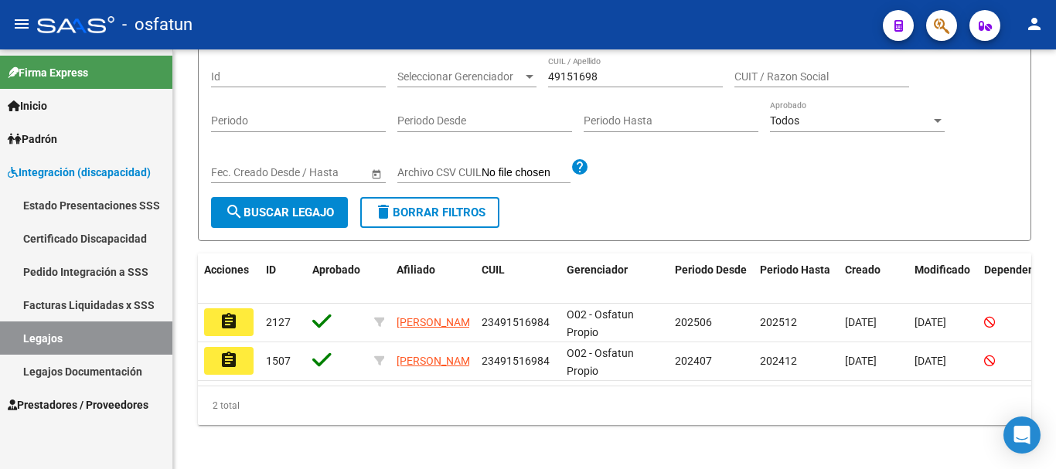
click at [1032, 21] on mat-icon "person" at bounding box center [1034, 24] width 19 height 19
click at [1020, 104] on button "exit_to_app Salir" at bounding box center [1002, 101] width 94 height 37
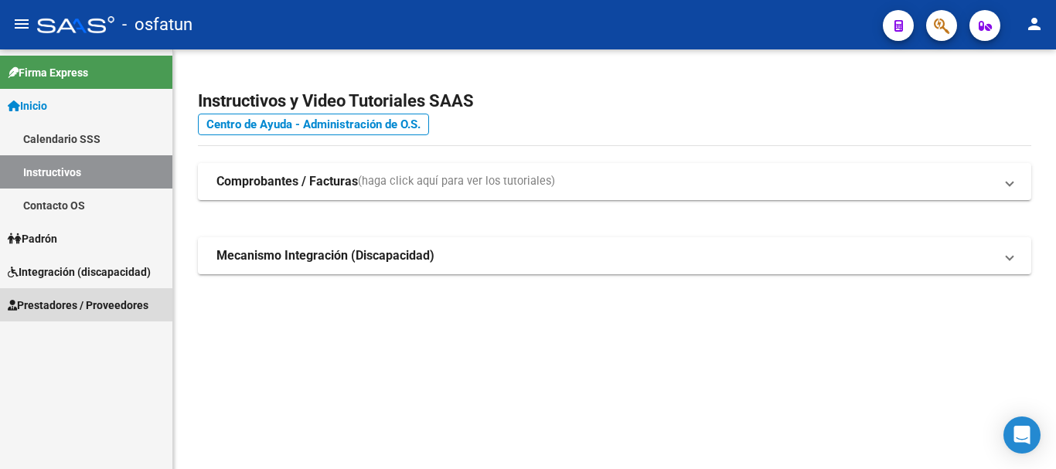
click at [79, 308] on span "Prestadores / Proveedores" at bounding box center [78, 305] width 141 height 17
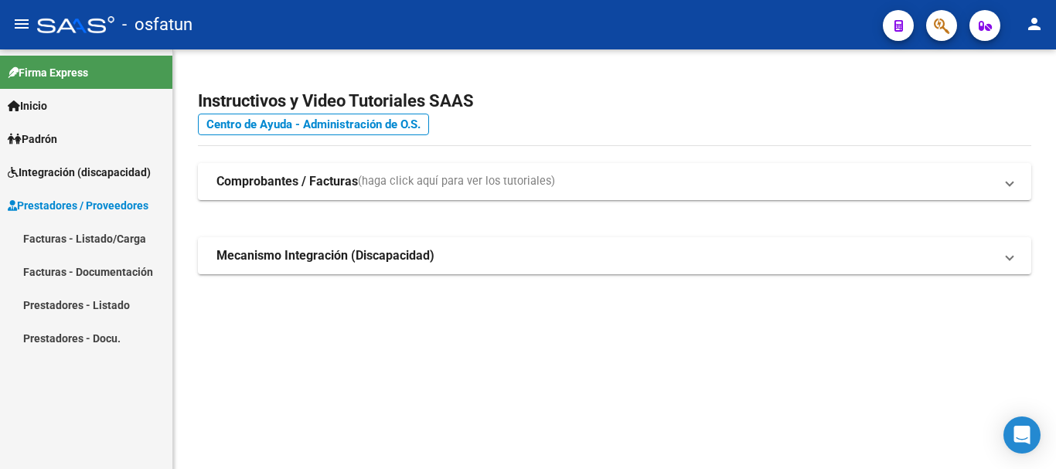
click at [71, 241] on link "Facturas - Listado/Carga" at bounding box center [86, 238] width 172 height 33
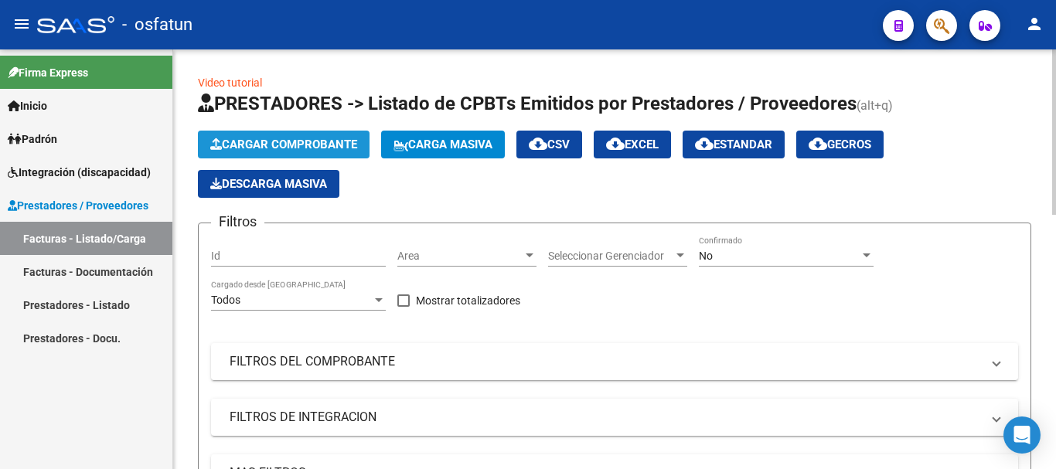
click at [272, 132] on button "Cargar Comprobante" at bounding box center [284, 145] width 172 height 28
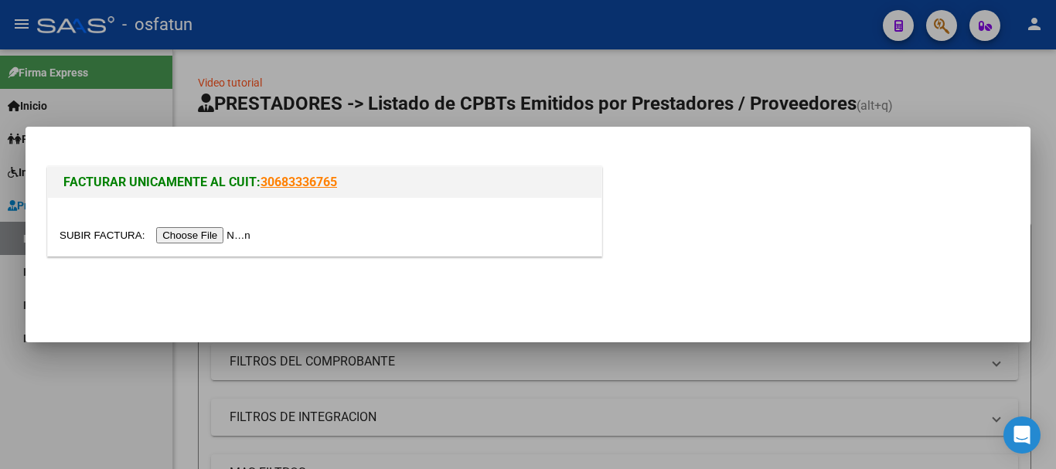
click at [196, 230] on input "file" at bounding box center [158, 235] width 196 height 16
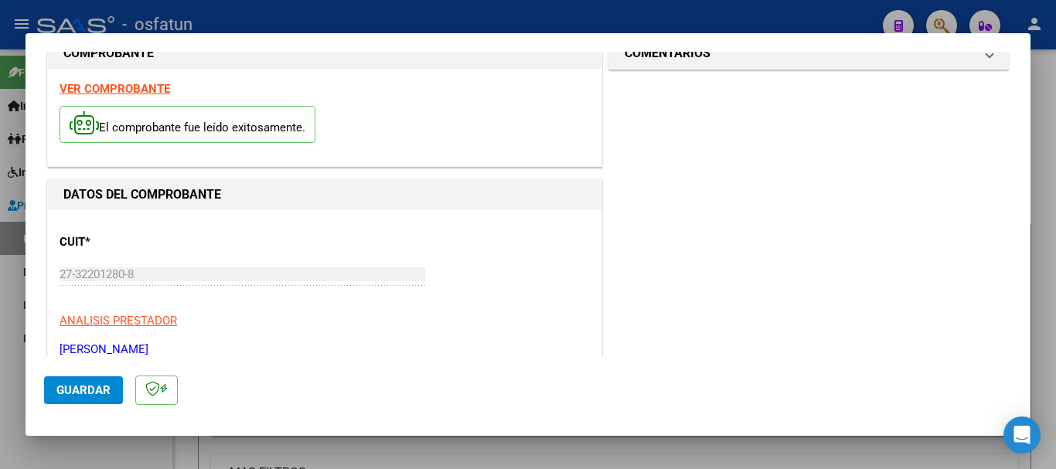
scroll to position [18, 0]
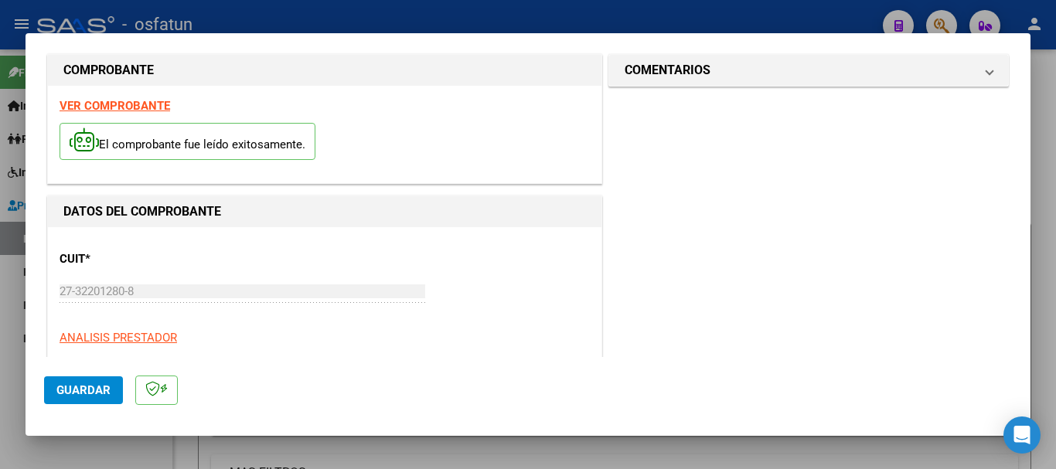
click at [1055, 107] on div at bounding box center [528, 234] width 1056 height 469
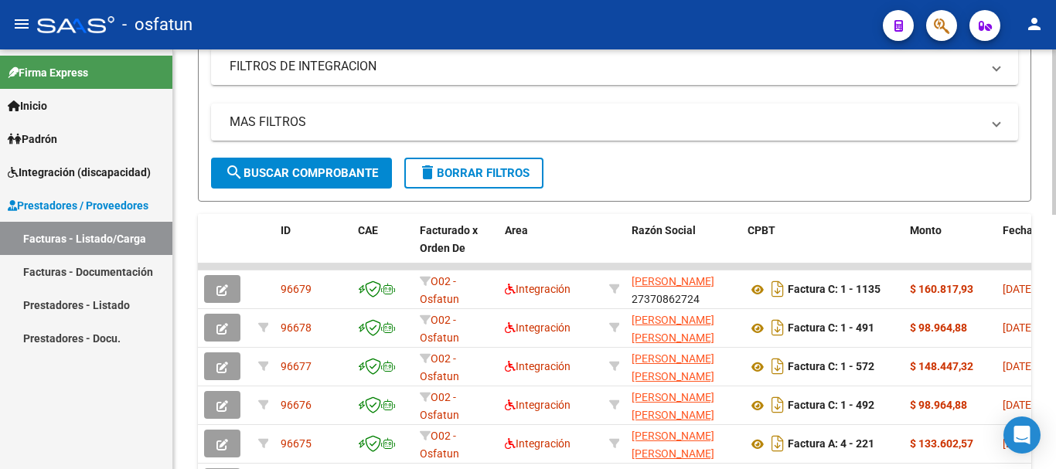
scroll to position [370, 0]
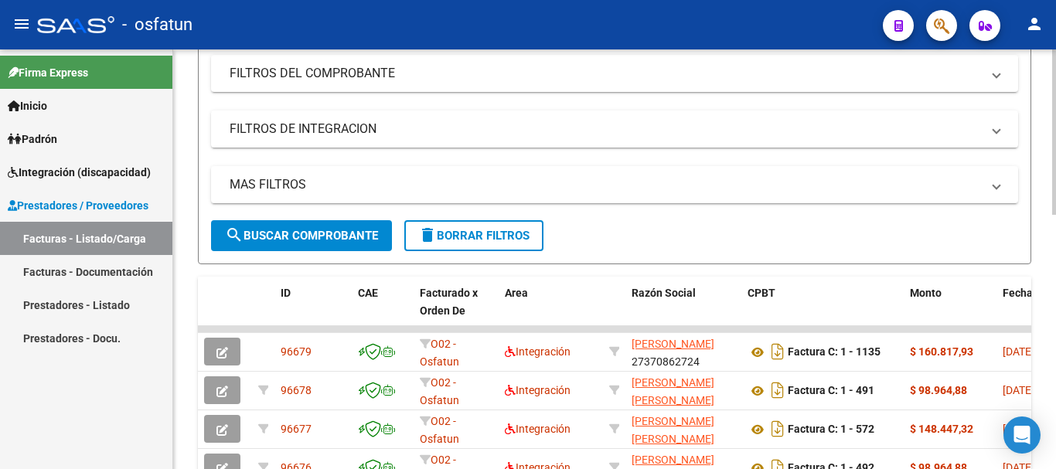
click at [1032, 279] on div "Video tutorial PRESTADORES -> Listado de CPBTs Emitidos por Prestadores / Prove…" at bounding box center [616, 287] width 886 height 1052
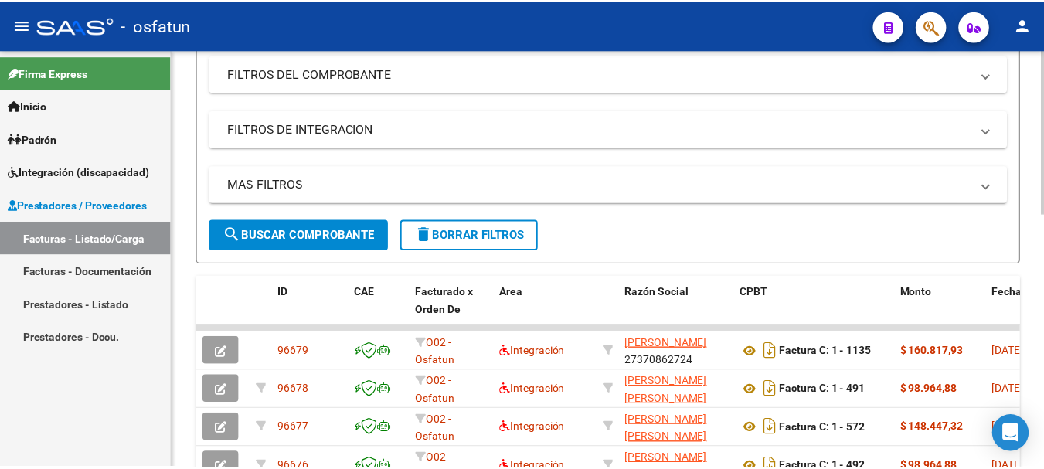
scroll to position [237, 0]
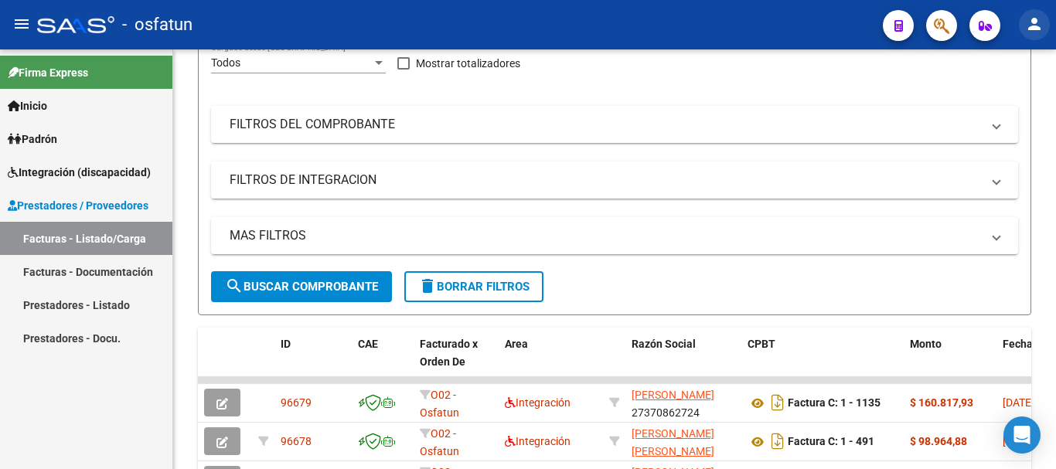
click at [1029, 28] on mat-icon "person" at bounding box center [1034, 24] width 19 height 19
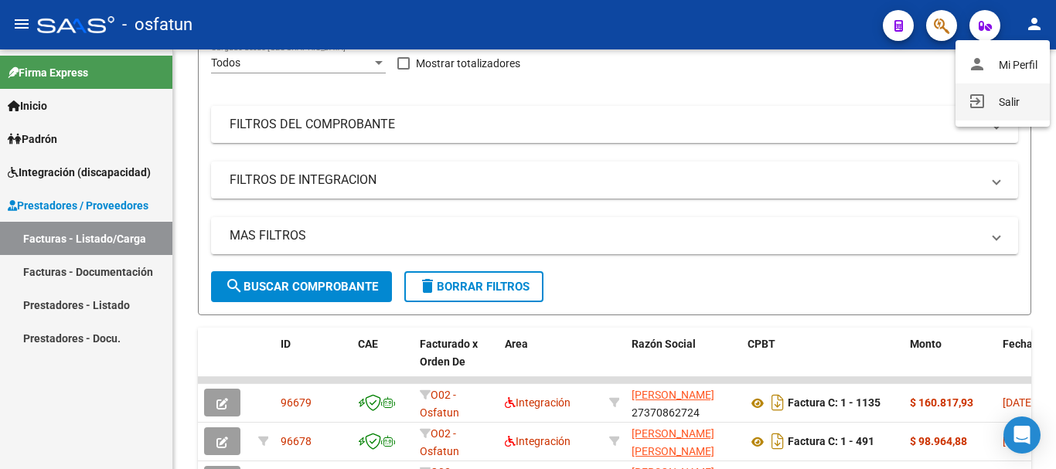
click at [1008, 97] on button "exit_to_app Salir" at bounding box center [1002, 101] width 94 height 37
